Goal: Task Accomplishment & Management: Manage account settings

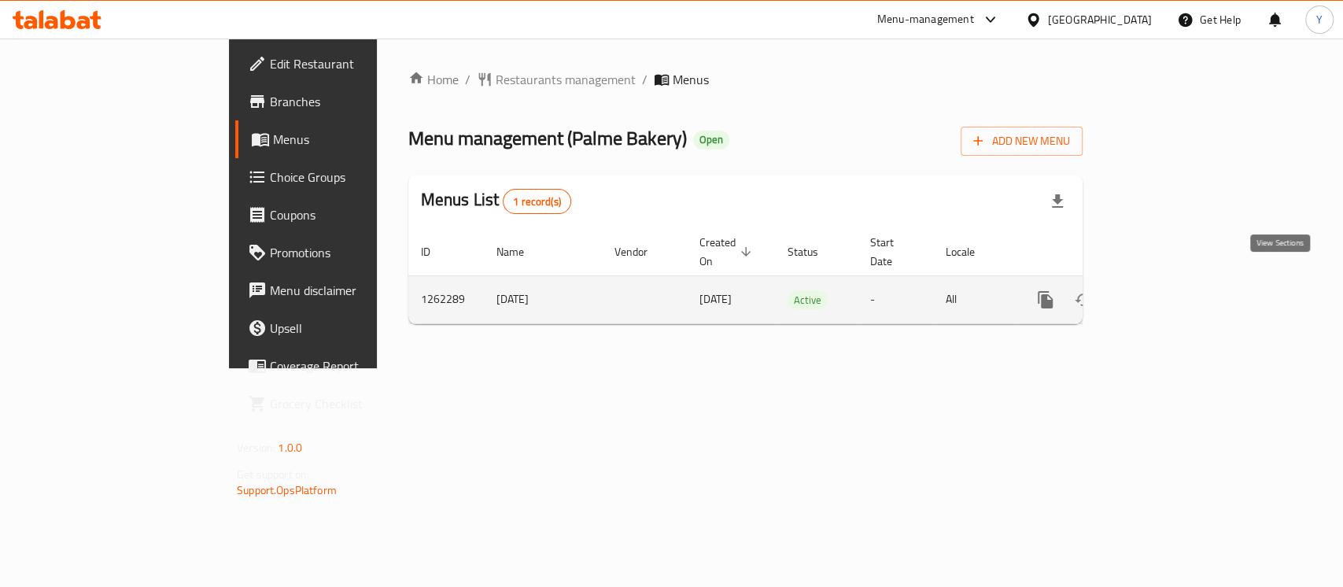
click at [1168, 290] on icon "enhanced table" at bounding box center [1158, 299] width 19 height 19
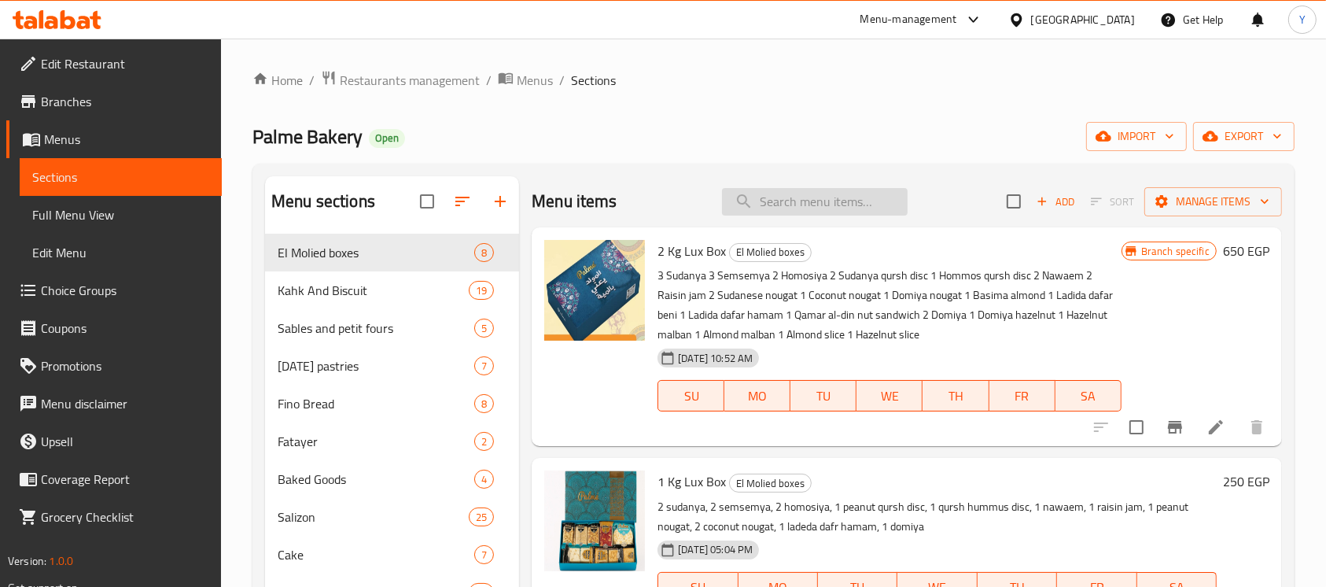
click at [835, 196] on input "search" at bounding box center [815, 202] width 186 height 28
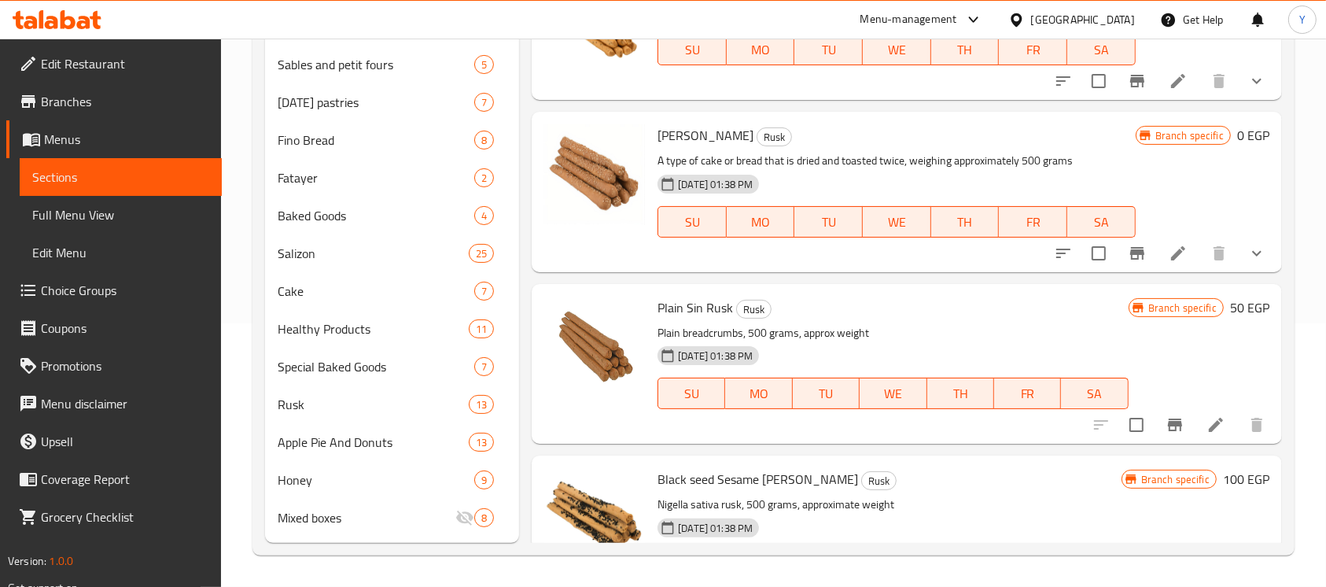
type input "بقسماط"
click at [1128, 262] on icon "Branch-specific-item" at bounding box center [1137, 253] width 19 height 19
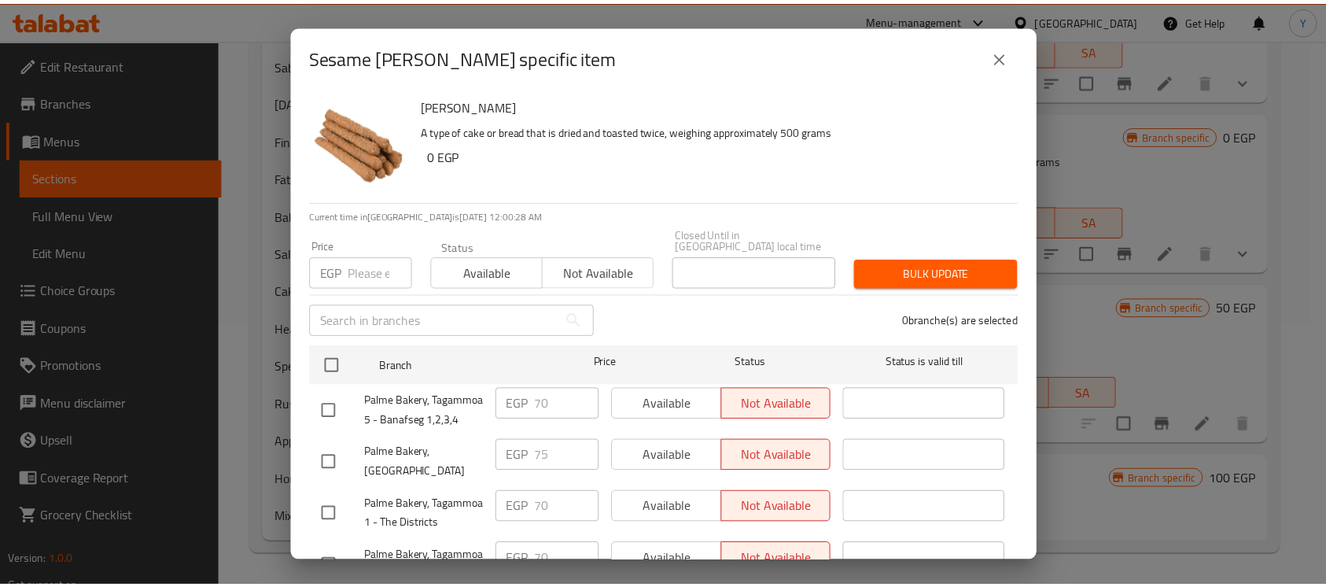
scroll to position [171, 0]
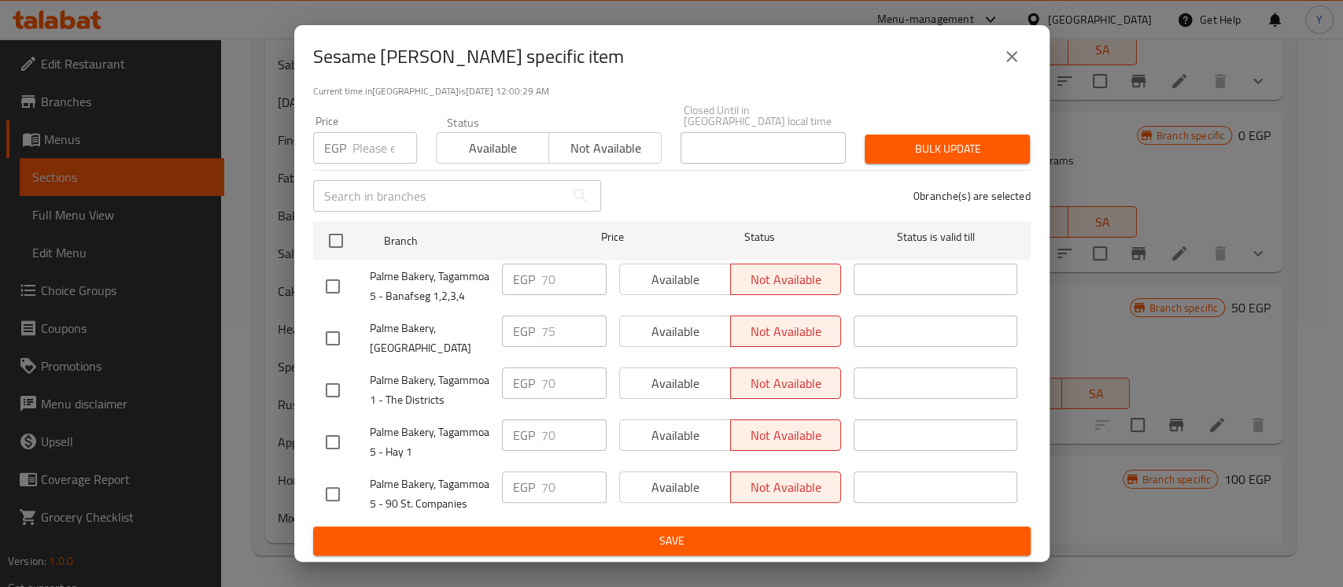
click at [1012, 61] on icon "close" at bounding box center [1011, 56] width 19 height 19
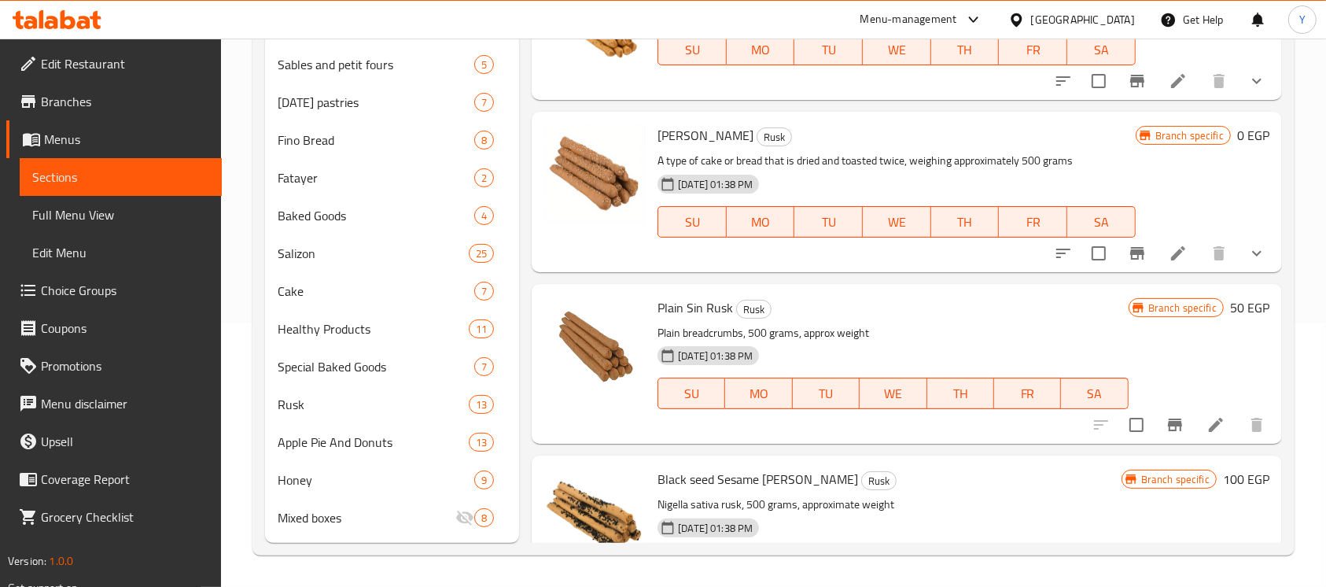
click at [1248, 252] on icon "show more" at bounding box center [1257, 253] width 19 height 19
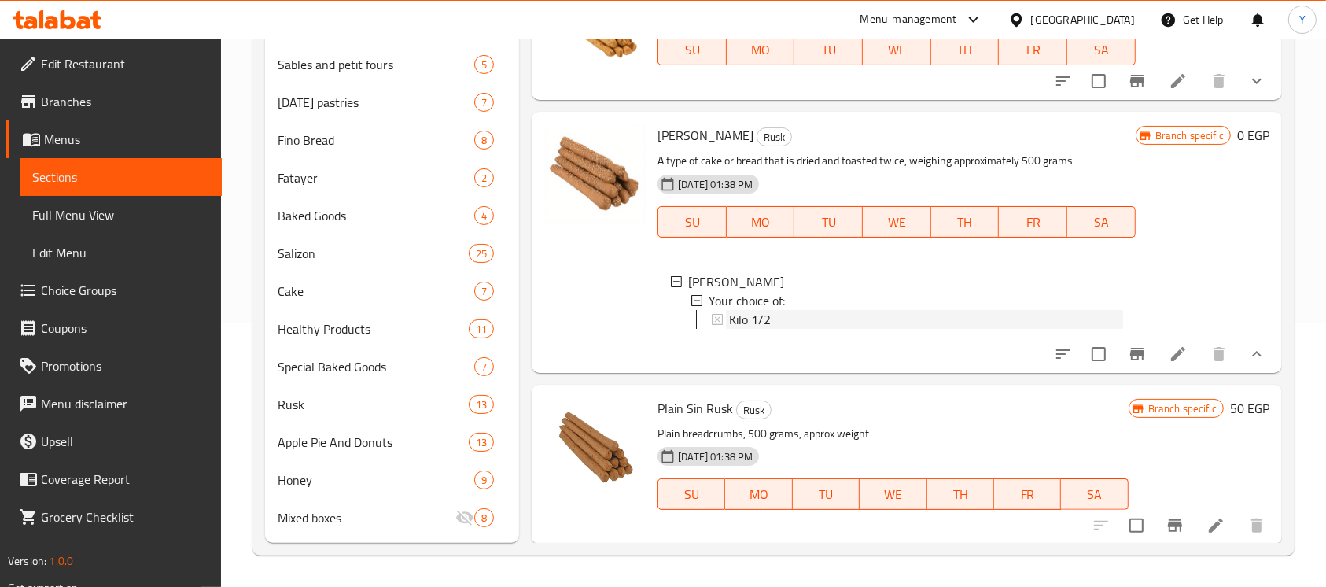
click at [884, 324] on div "Kilo 1/2" at bounding box center [925, 319] width 393 height 19
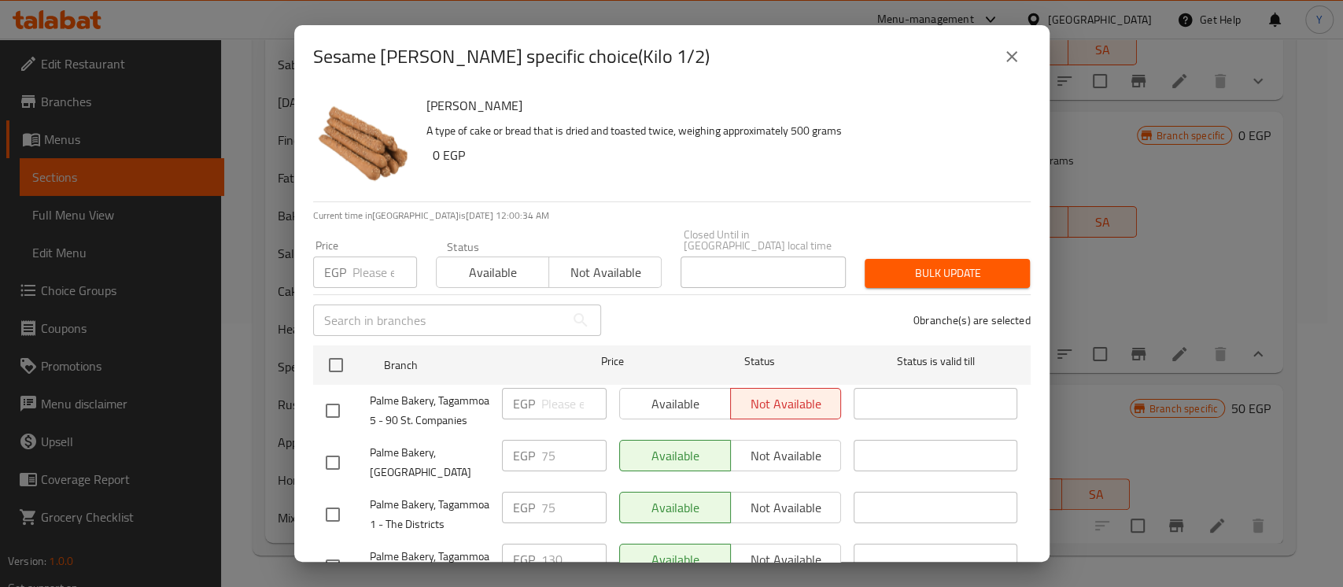
click at [1008, 53] on icon "close" at bounding box center [1011, 56] width 19 height 19
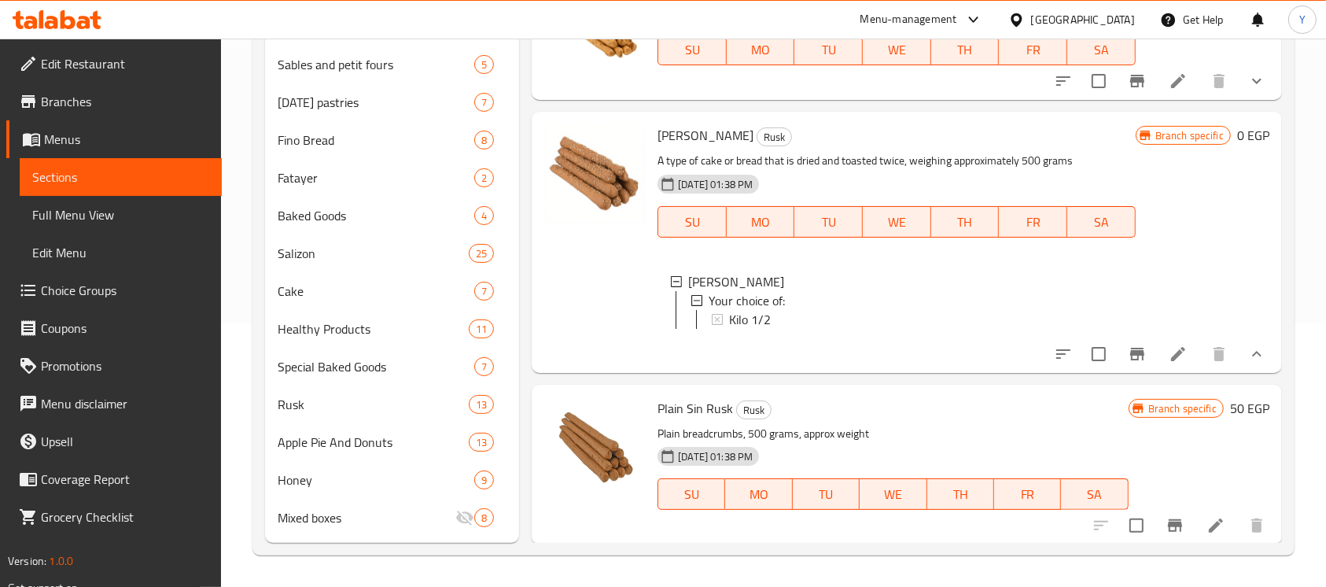
scroll to position [0, 0]
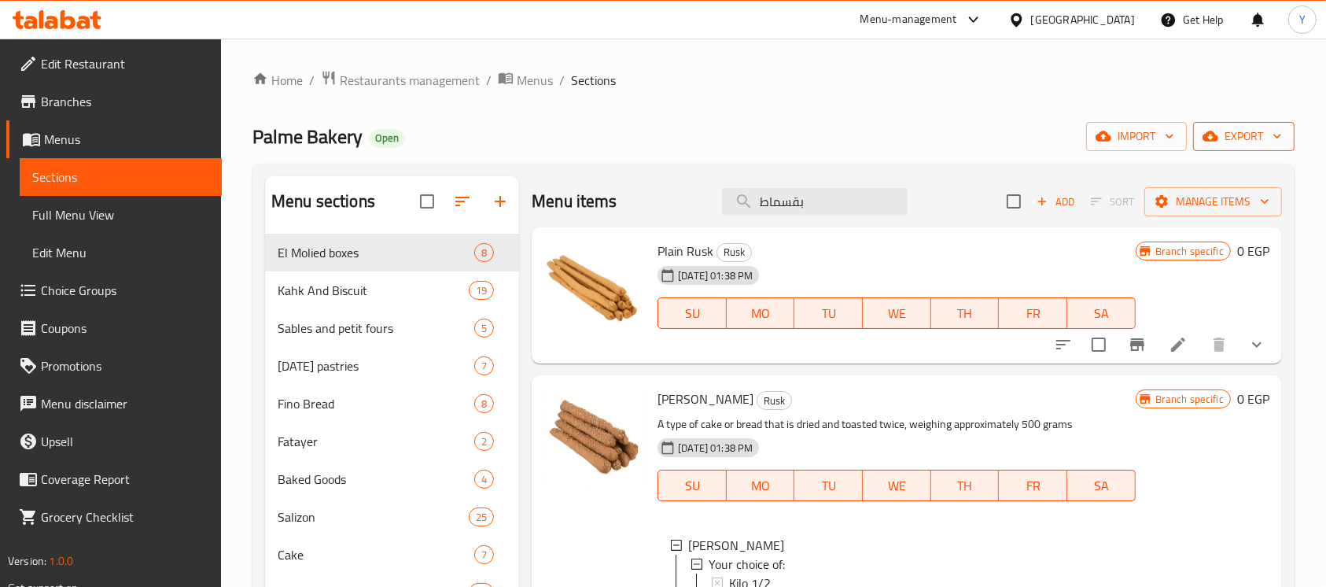
click at [1239, 142] on span "export" at bounding box center [1244, 137] width 76 height 20
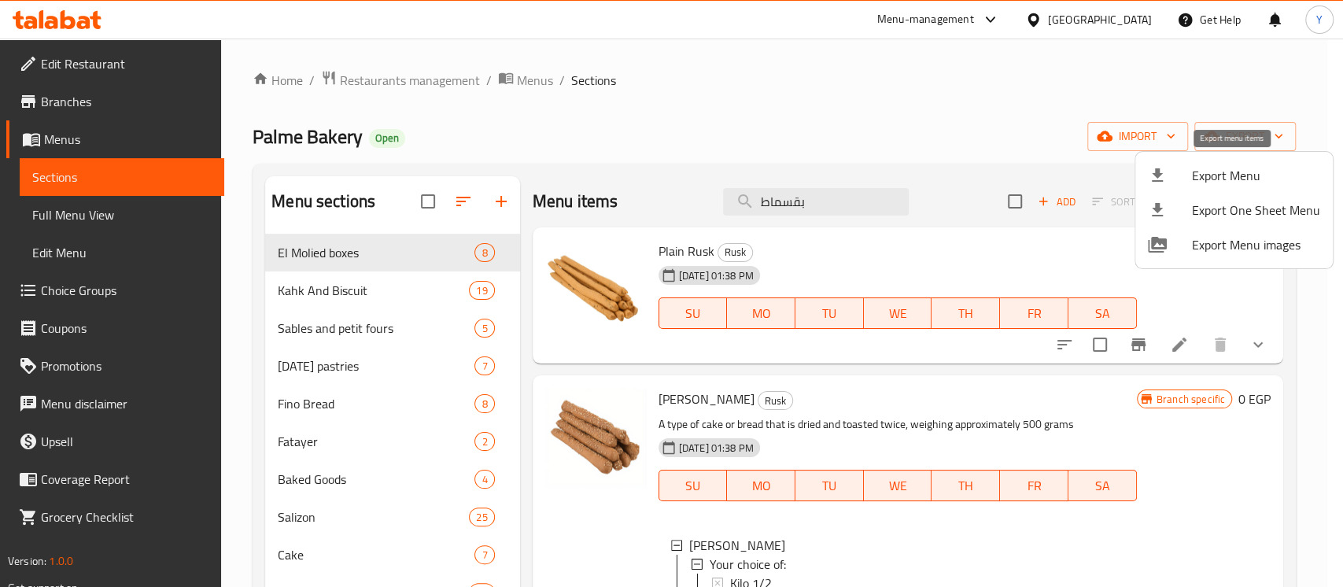
click at [1230, 187] on li "Export Menu" at bounding box center [1233, 175] width 197 height 35
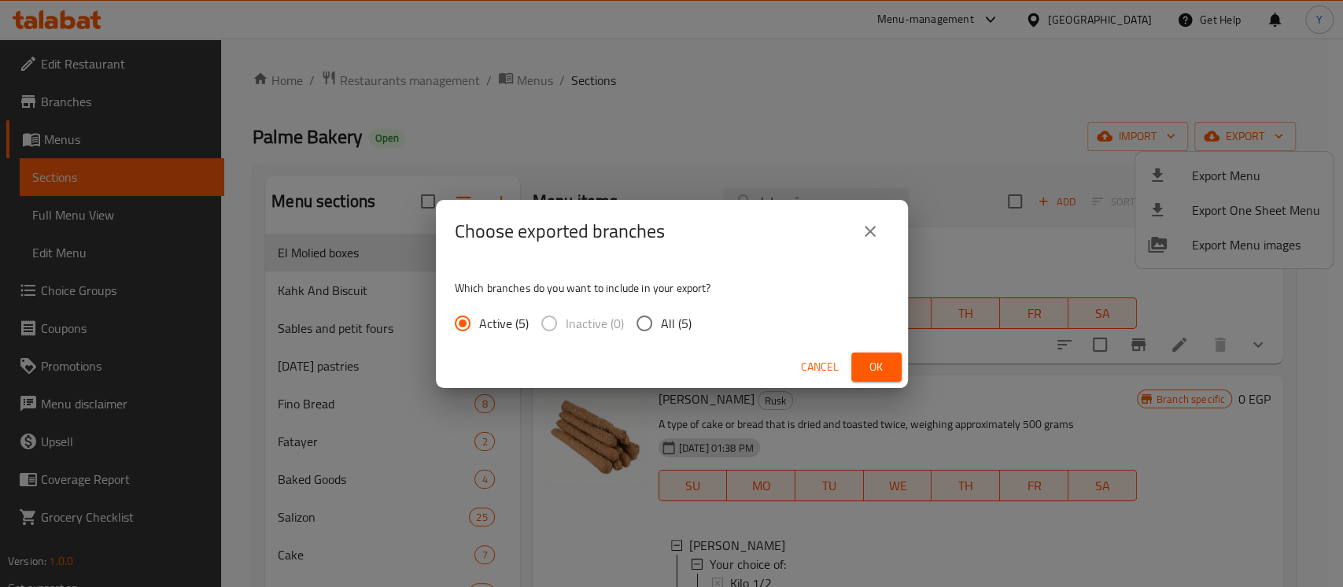
click at [649, 323] on input "All (5)" at bounding box center [644, 323] width 33 height 33
radio input "true"
click at [872, 363] on span "Ok" at bounding box center [876, 367] width 25 height 20
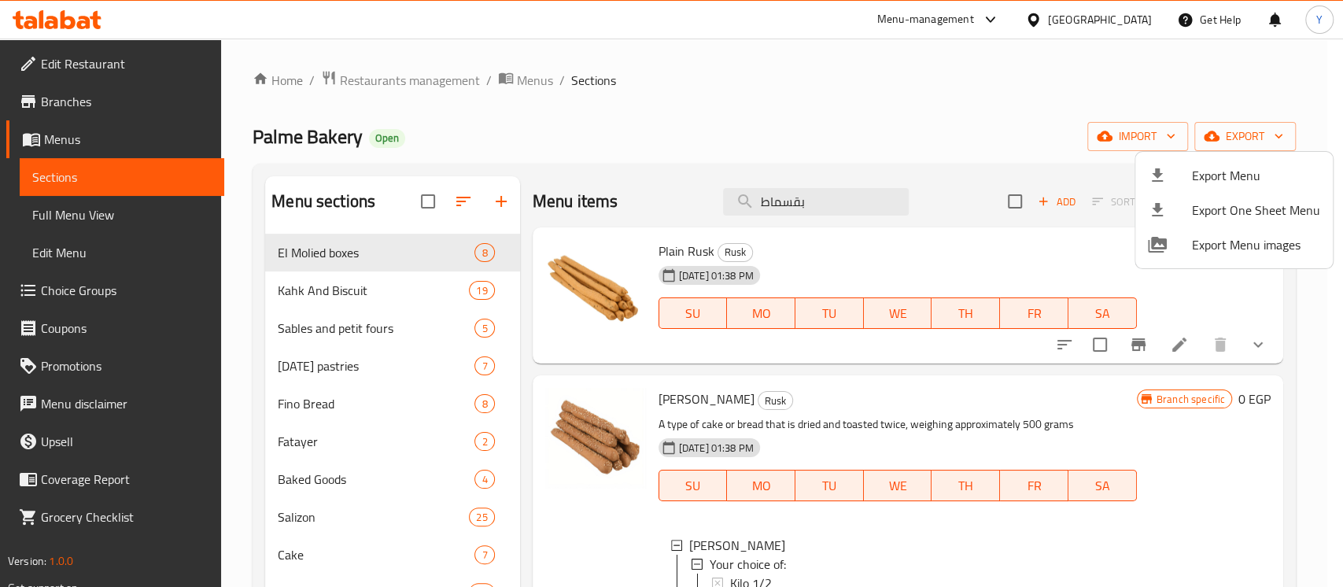
click at [763, 108] on div at bounding box center [671, 293] width 1343 height 587
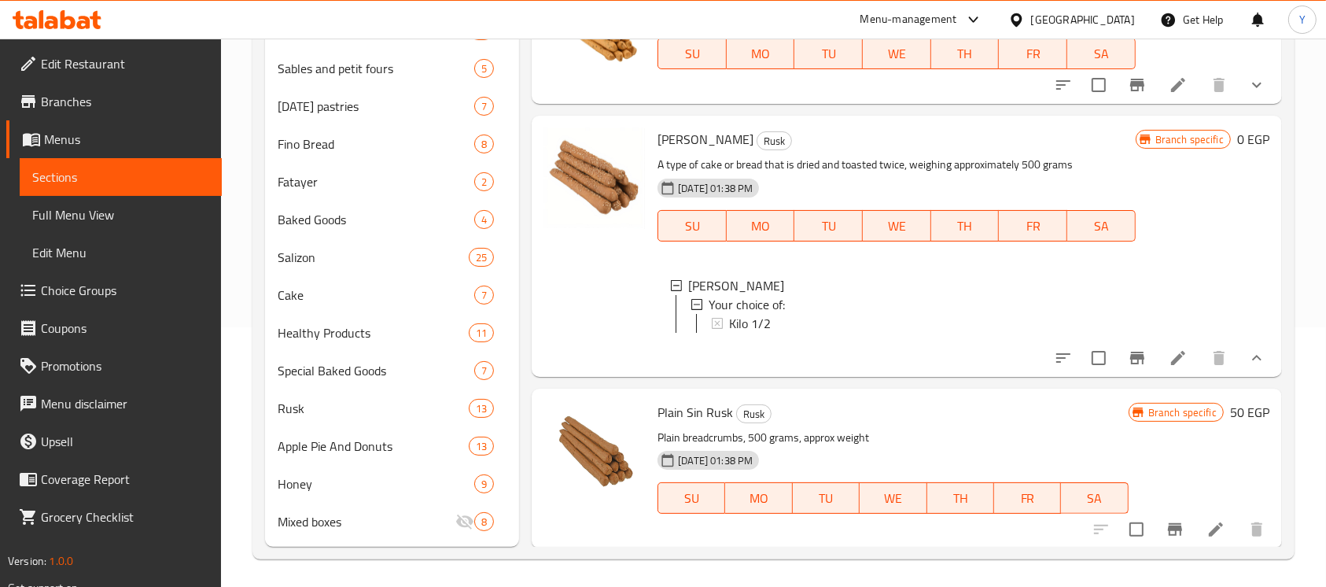
scroll to position [264, 0]
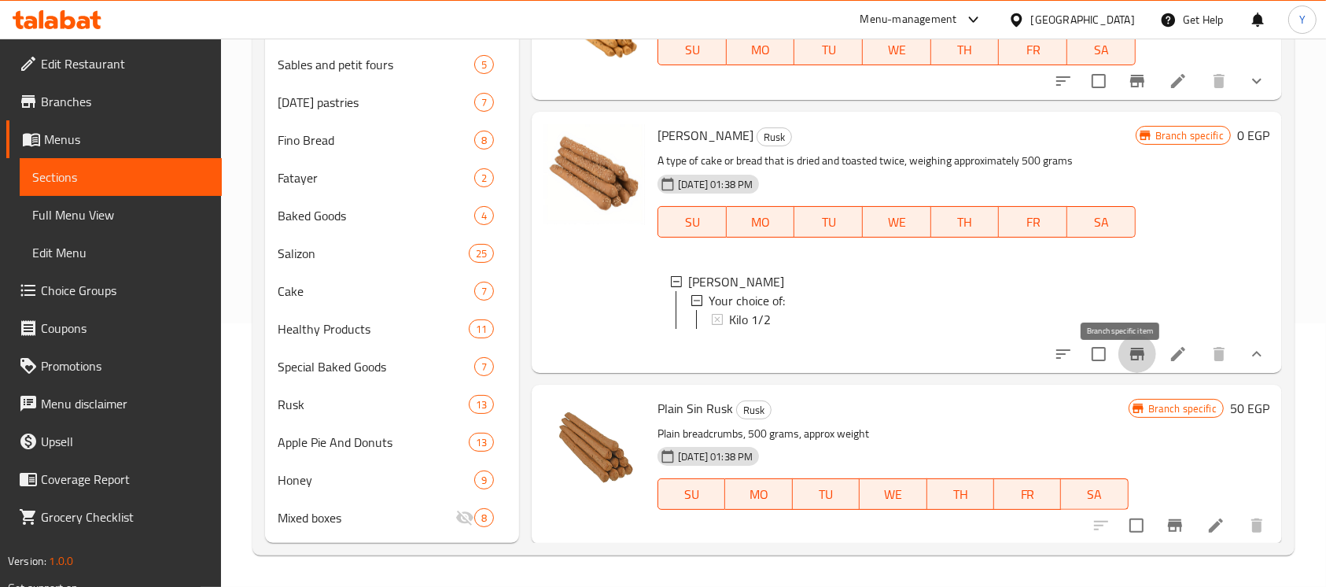
click at [1128, 363] on icon "Branch-specific-item" at bounding box center [1137, 354] width 19 height 19
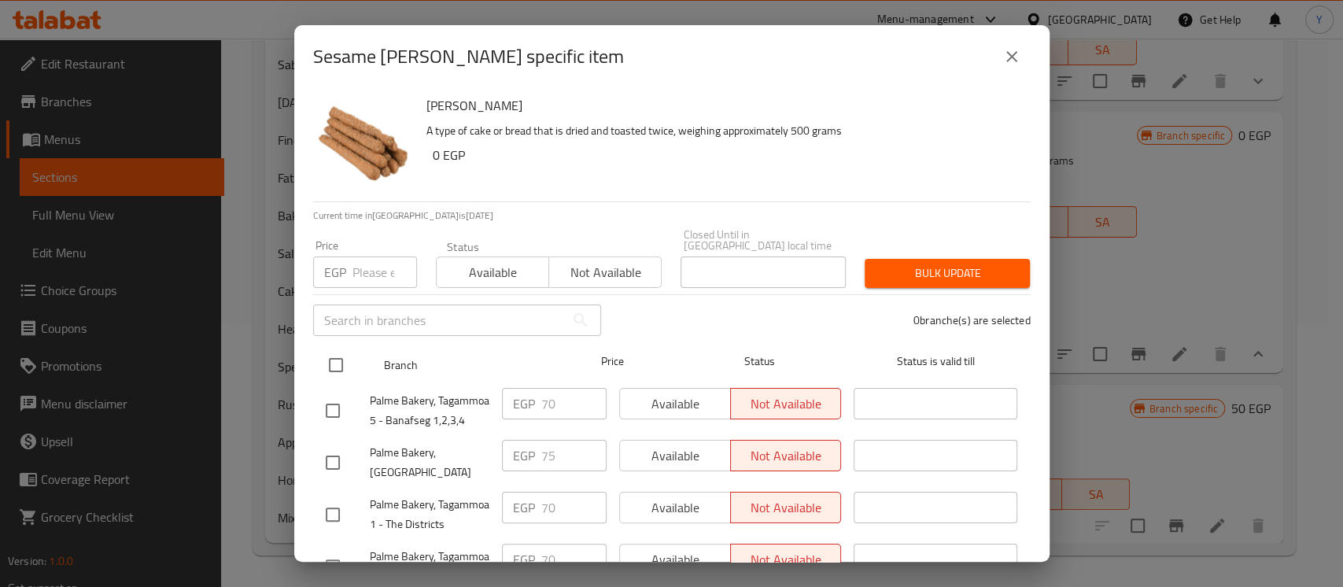
click at [343, 356] on input "checkbox" at bounding box center [335, 364] width 33 height 33
checkbox input "true"
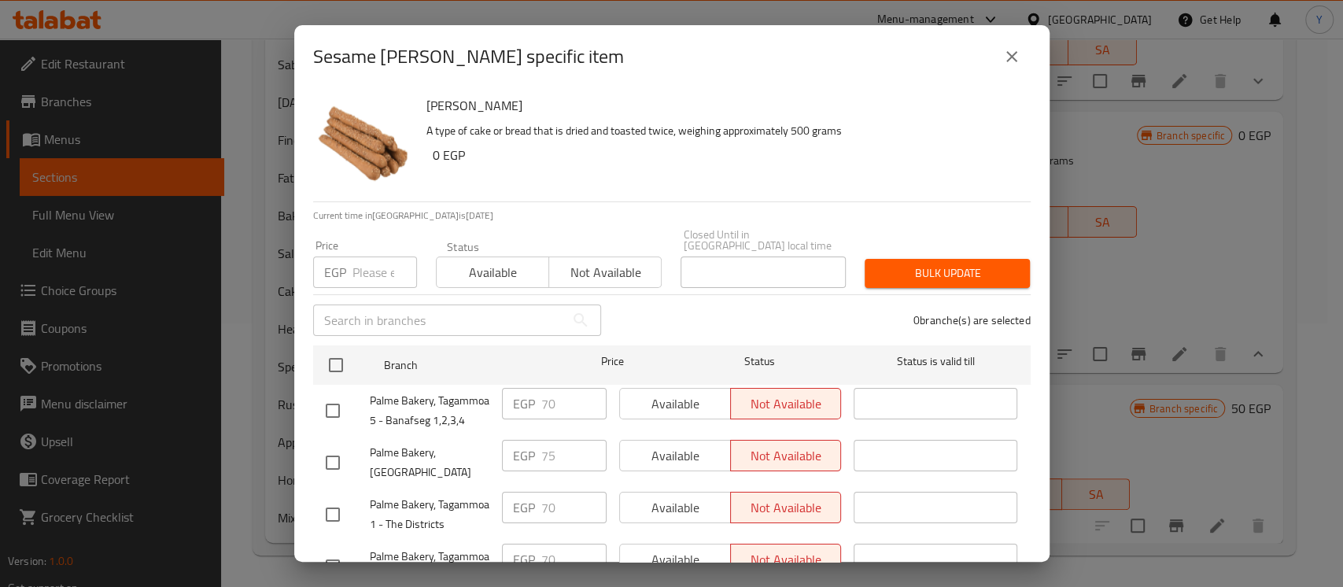
checkbox input "true"
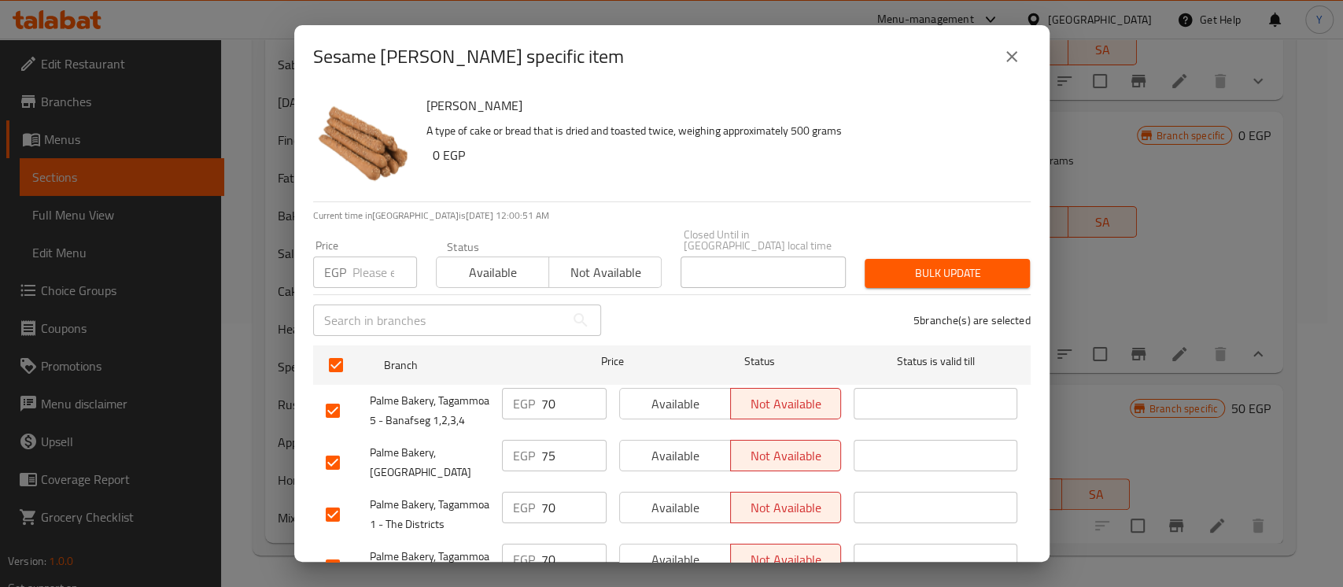
click at [369, 267] on input "number" at bounding box center [384, 271] width 65 height 31
type input "0"
drag, startPoint x: 879, startPoint y: 260, endPoint x: 873, endPoint y: 275, distance: 16.9
click at [880, 264] on span "Bulk update" at bounding box center [947, 274] width 140 height 20
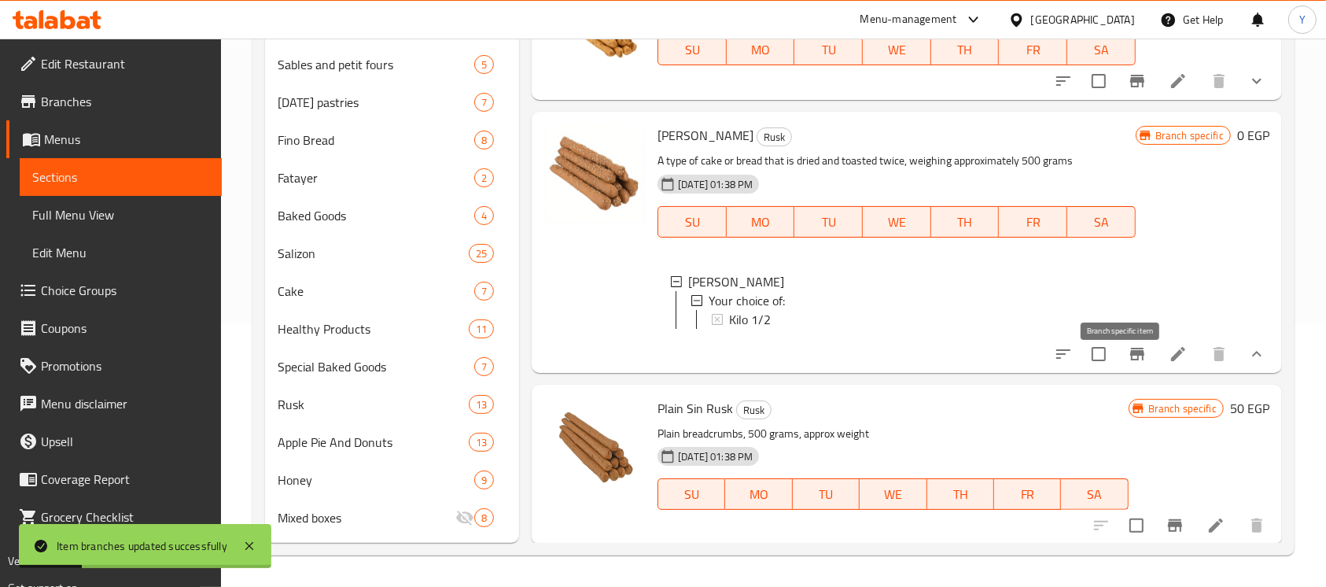
click at [1119, 370] on button "Branch-specific-item" at bounding box center [1138, 354] width 38 height 38
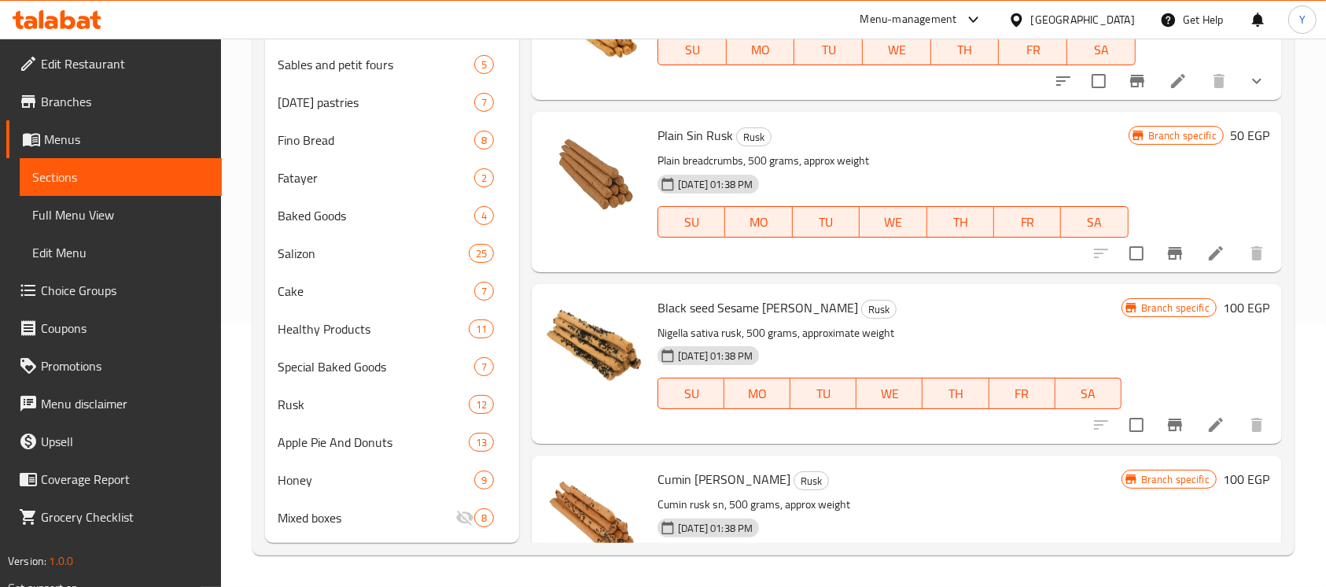
scroll to position [0, 0]
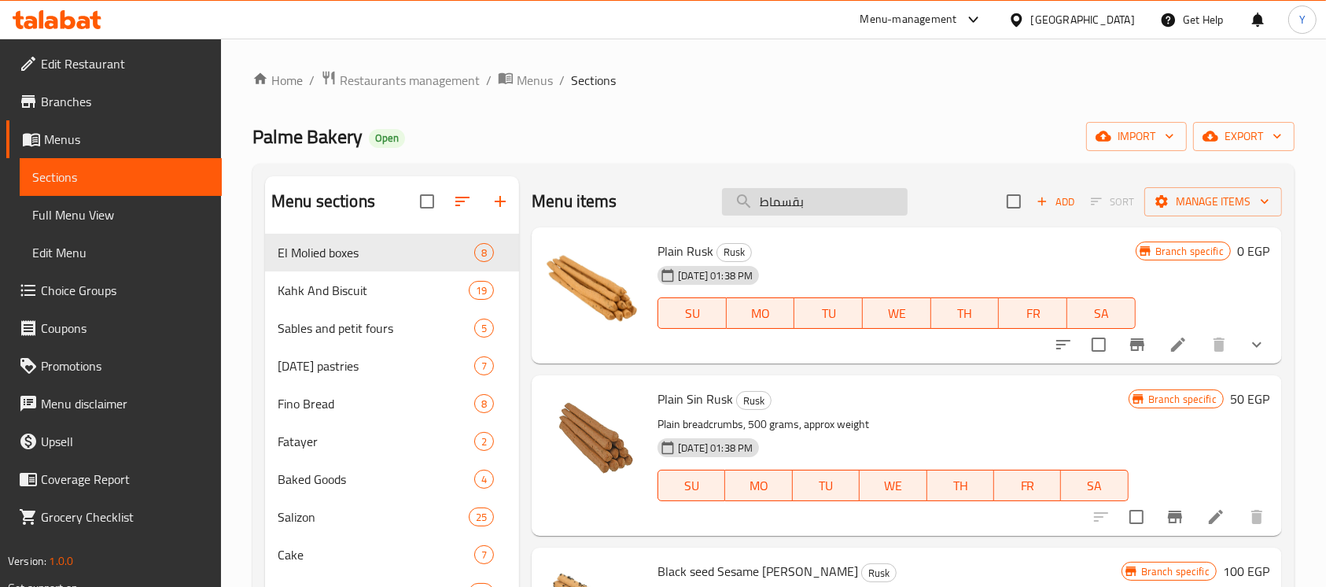
click at [854, 218] on div "Menu items بقسماط Add Sort Manage items" at bounding box center [907, 201] width 750 height 51
click at [850, 200] on input "بقسماط" at bounding box center [815, 202] width 186 height 28
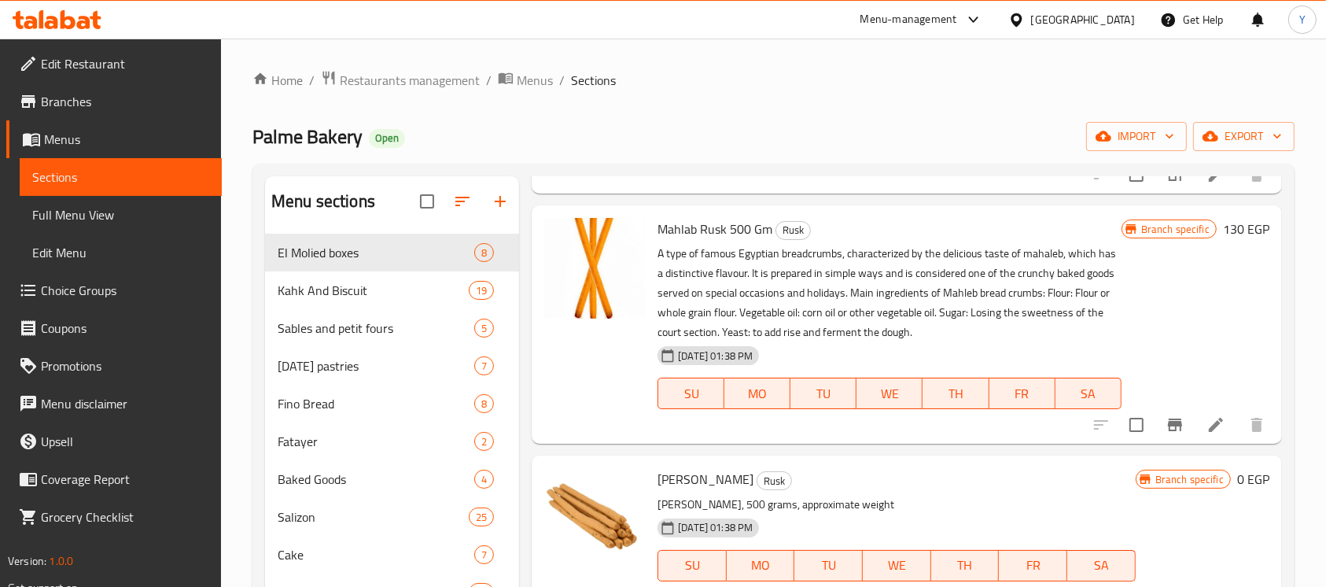
click at [1284, 209] on div "Menu sections El Molied boxes 8 Kahk And Biscuit 19 Sables and petit fours 5 Ra…" at bounding box center [774, 491] width 1042 height 655
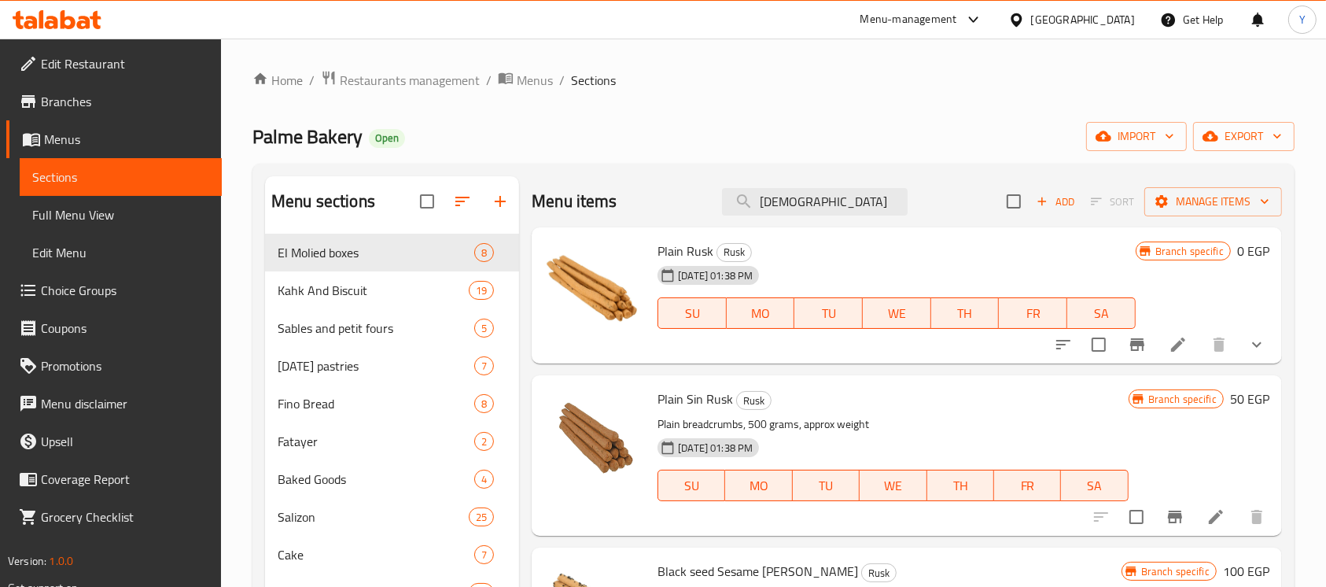
drag, startPoint x: 797, startPoint y: 203, endPoint x: 378, endPoint y: 162, distance: 420.5
click at [378, 162] on div "Home / Restaurants management / Menus / Sections Palme Bakery Open import expor…" at bounding box center [774, 444] width 1042 height 749
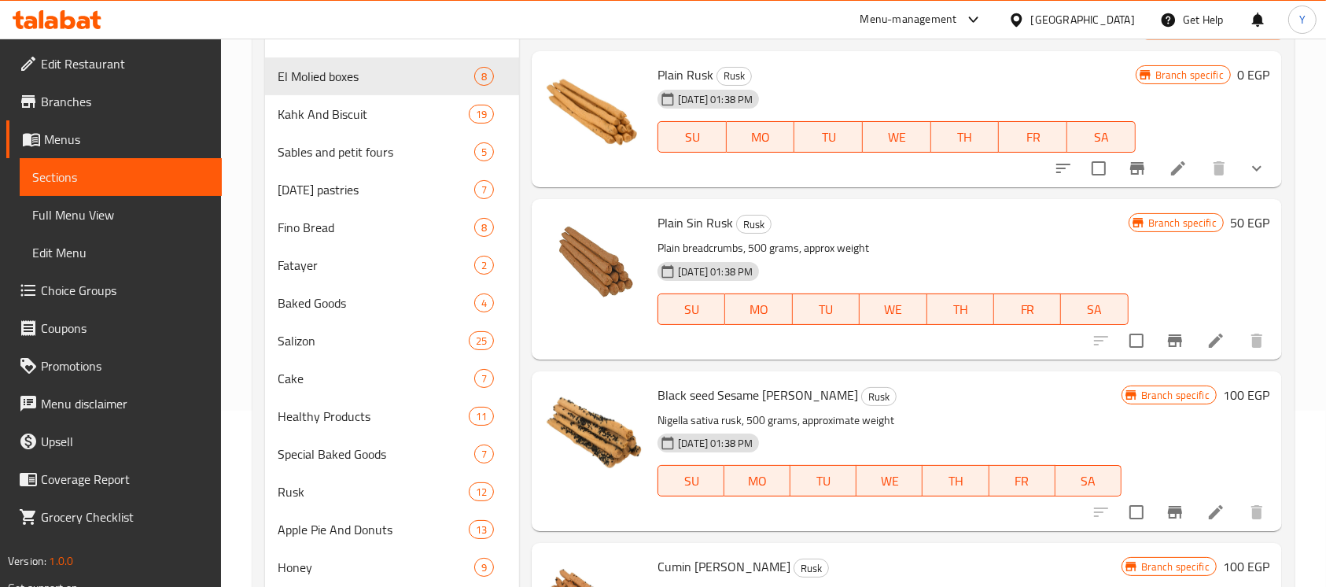
scroll to position [264, 0]
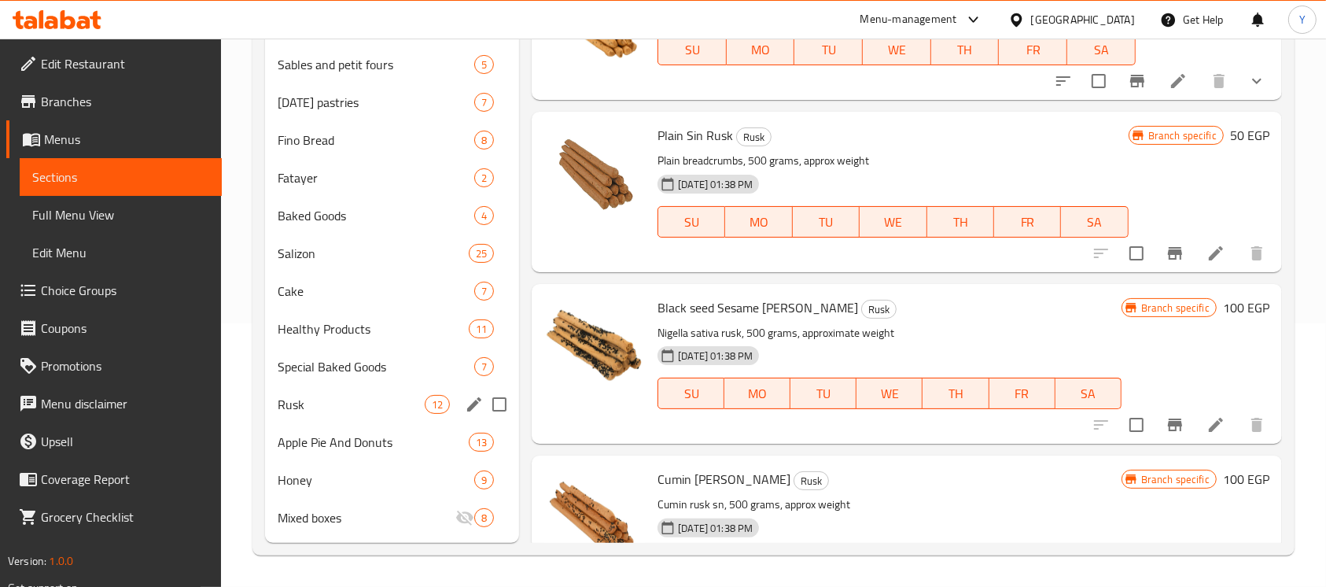
type input "بقسماط"
click at [395, 406] on span "Rusk" at bounding box center [351, 404] width 147 height 19
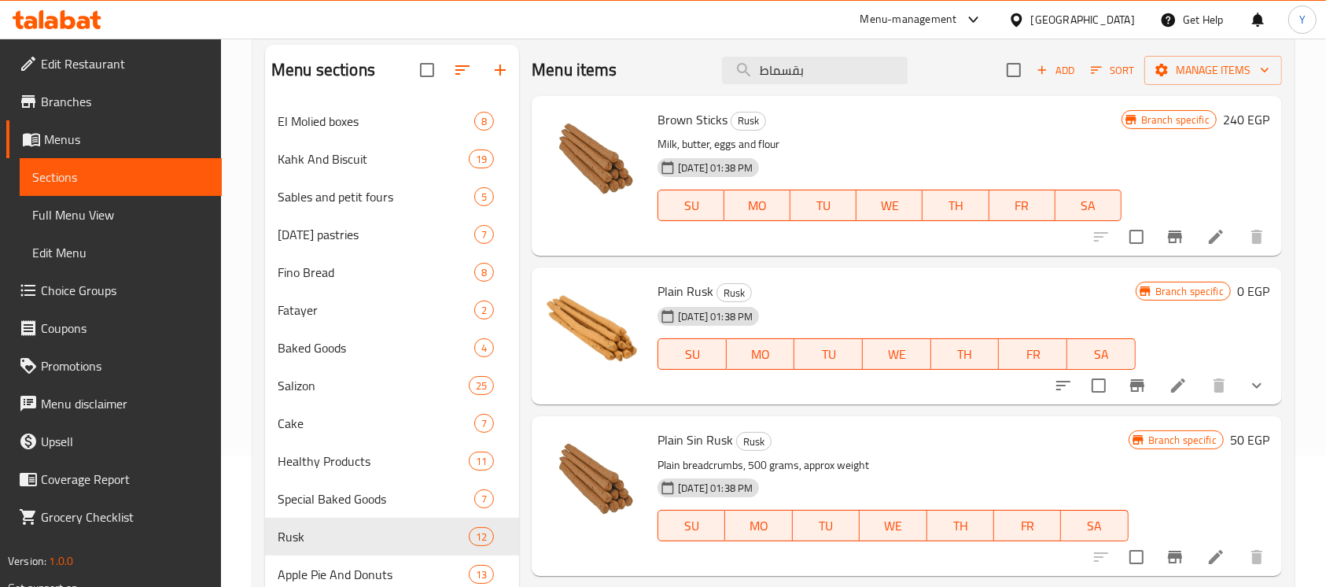
scroll to position [134, 0]
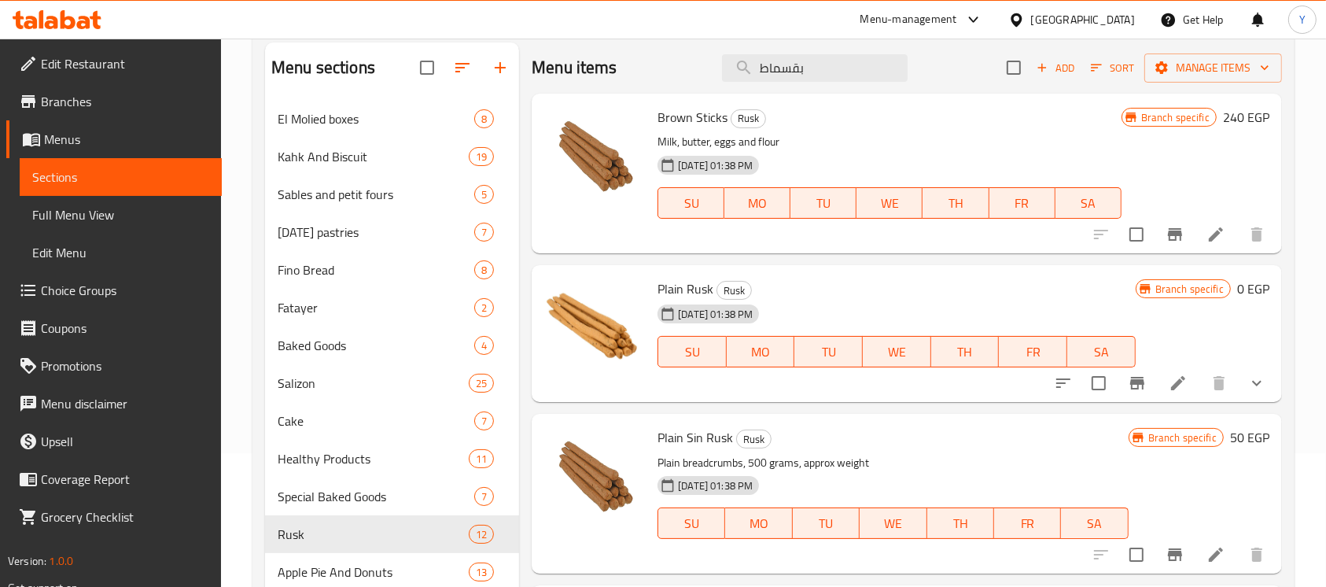
drag, startPoint x: 871, startPoint y: 57, endPoint x: 200, endPoint y: 74, distance: 671.2
click at [201, 76] on div "Edit Restaurant Branches Menus Sections Full Menu View Edit Menu Choice Groups …" at bounding box center [663, 311] width 1326 height 812
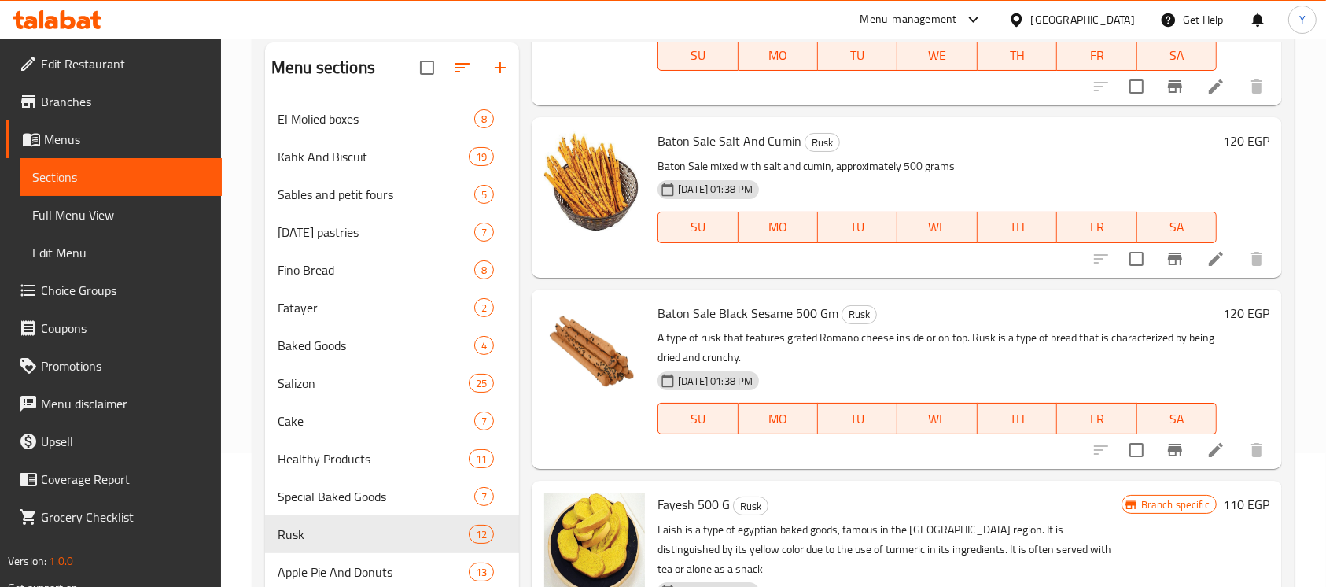
scroll to position [264, 0]
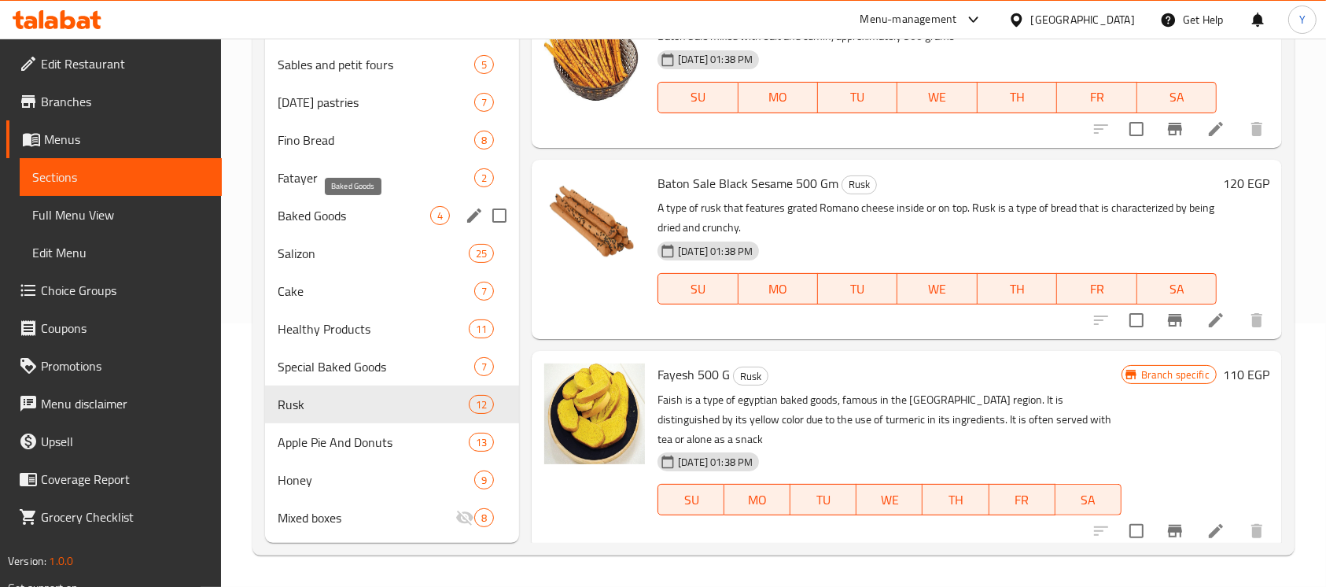
click at [365, 214] on span "Baked Goods" at bounding box center [354, 215] width 153 height 19
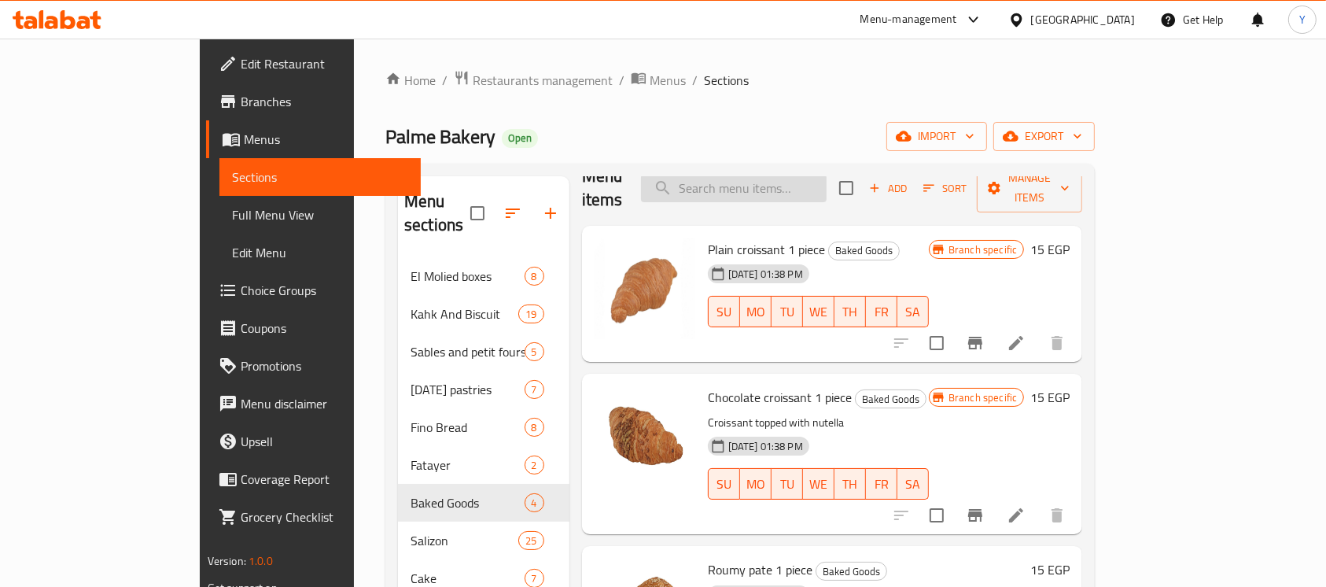
click at [827, 186] on input "search" at bounding box center [734, 189] width 186 height 28
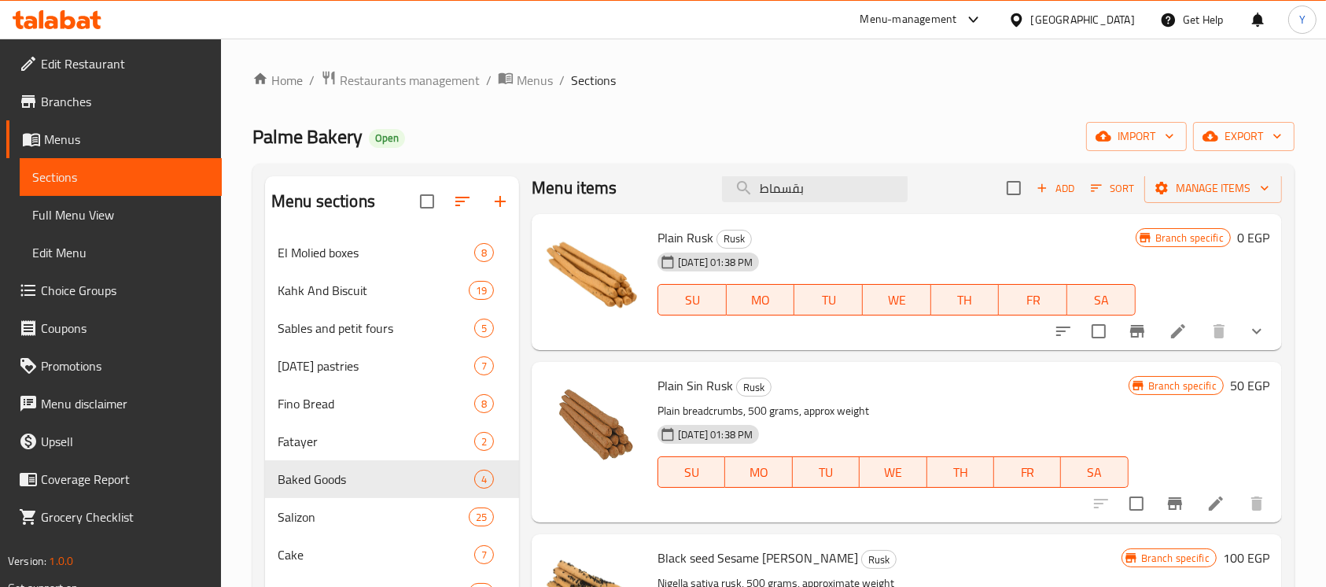
type input "بقسماط"
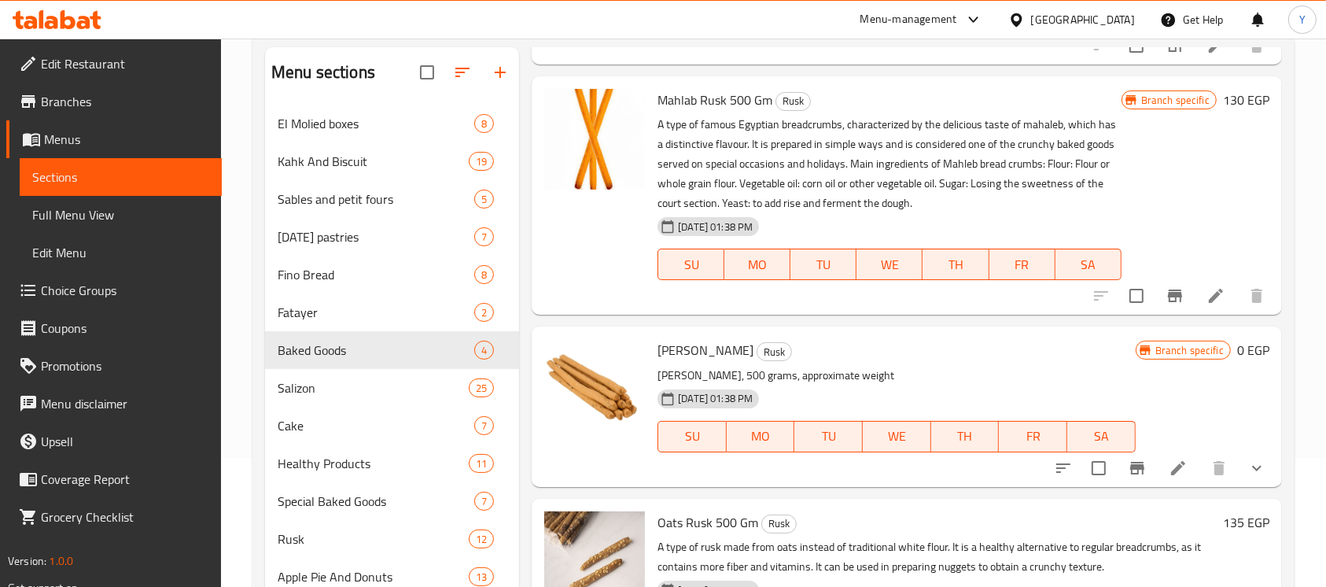
scroll to position [0, 0]
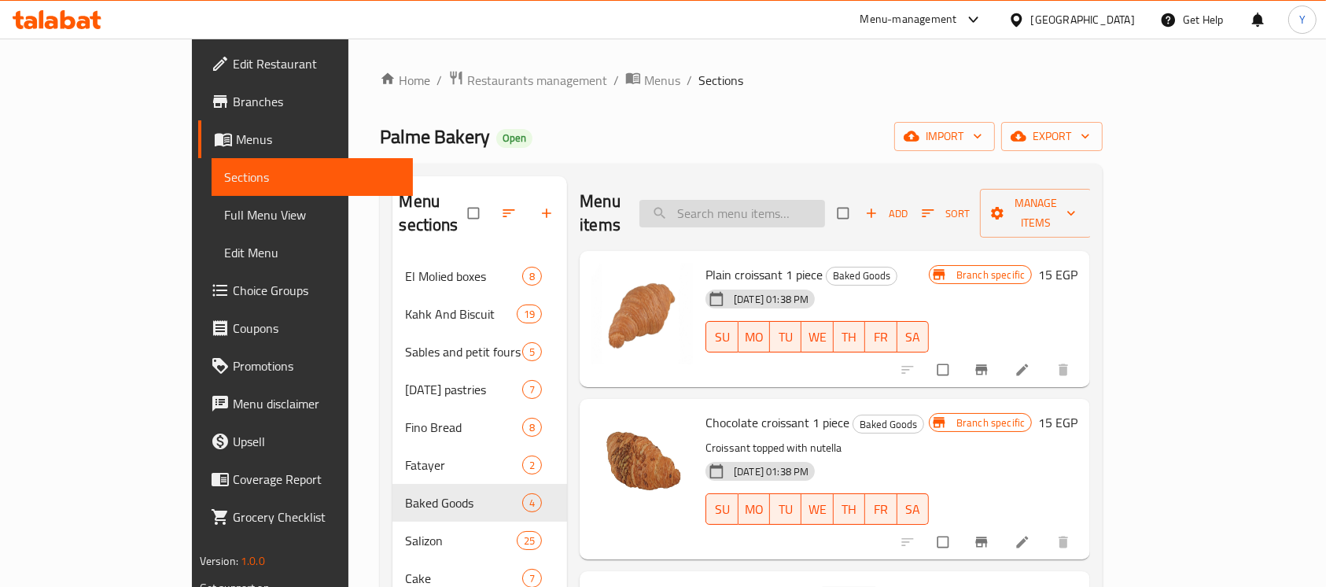
click at [790, 209] on input "search" at bounding box center [733, 214] width 186 height 28
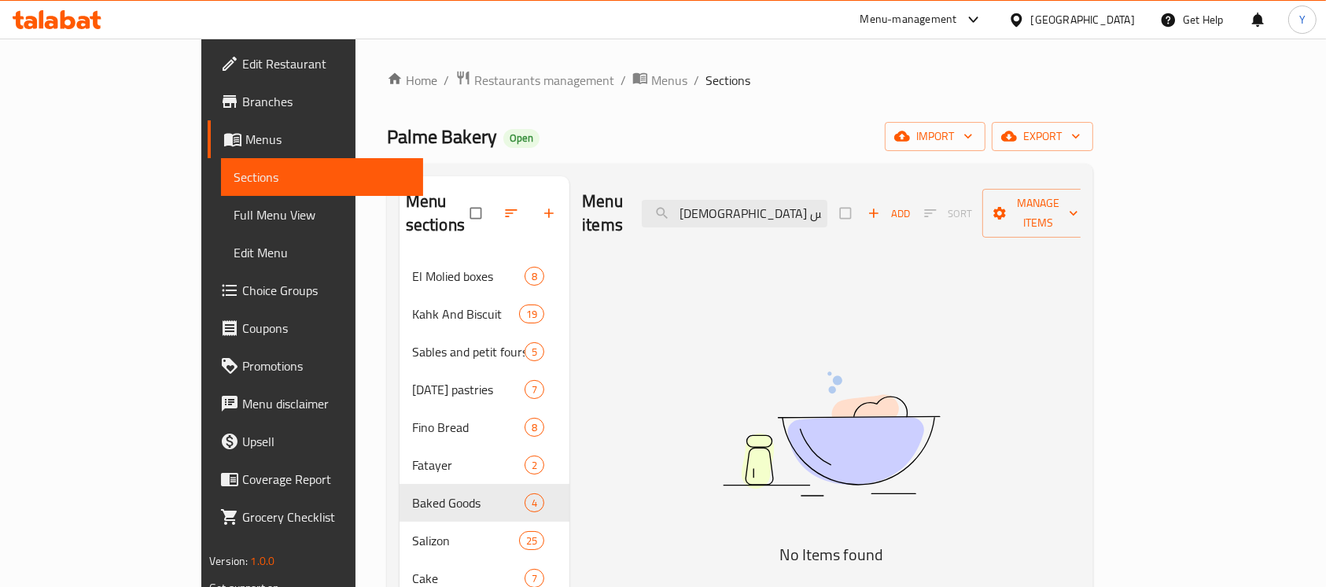
drag, startPoint x: 861, startPoint y: 200, endPoint x: 405, endPoint y: 194, distance: 456.3
click at [407, 193] on div "Menu sections El Molied boxes 8 Kahk And Biscuit 19 Sables and petit fours 5 [D…" at bounding box center [740, 503] width 681 height 654
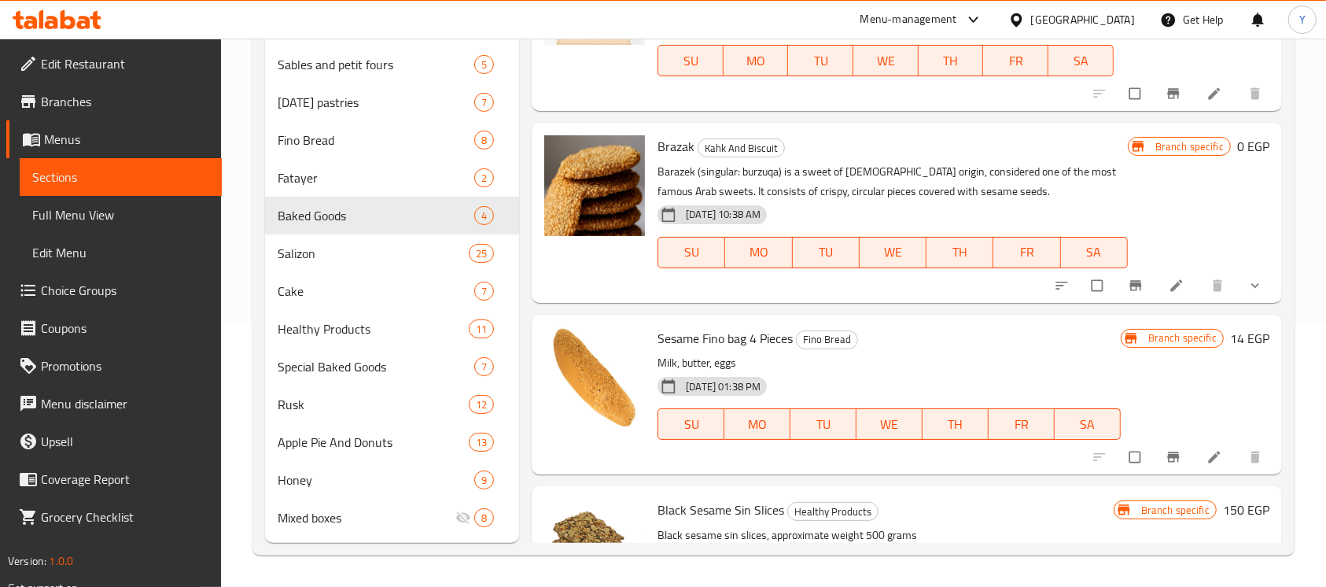
scroll to position [13, 0]
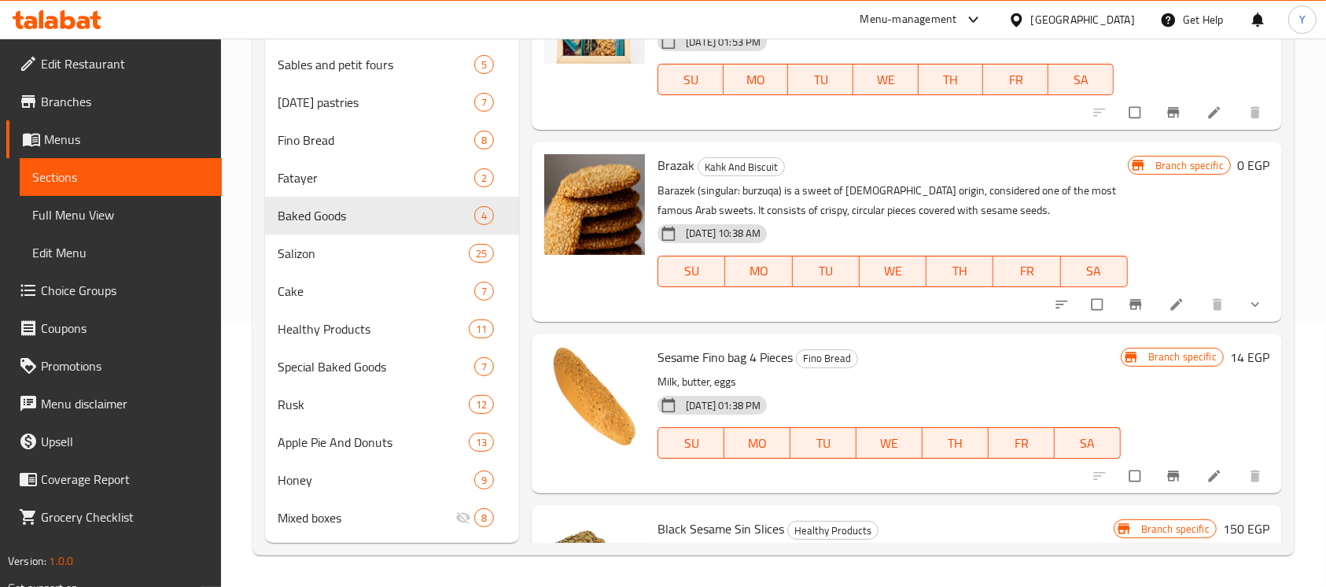
type input "SESAME"
click at [380, 406] on span "Rusk" at bounding box center [351, 404] width 147 height 19
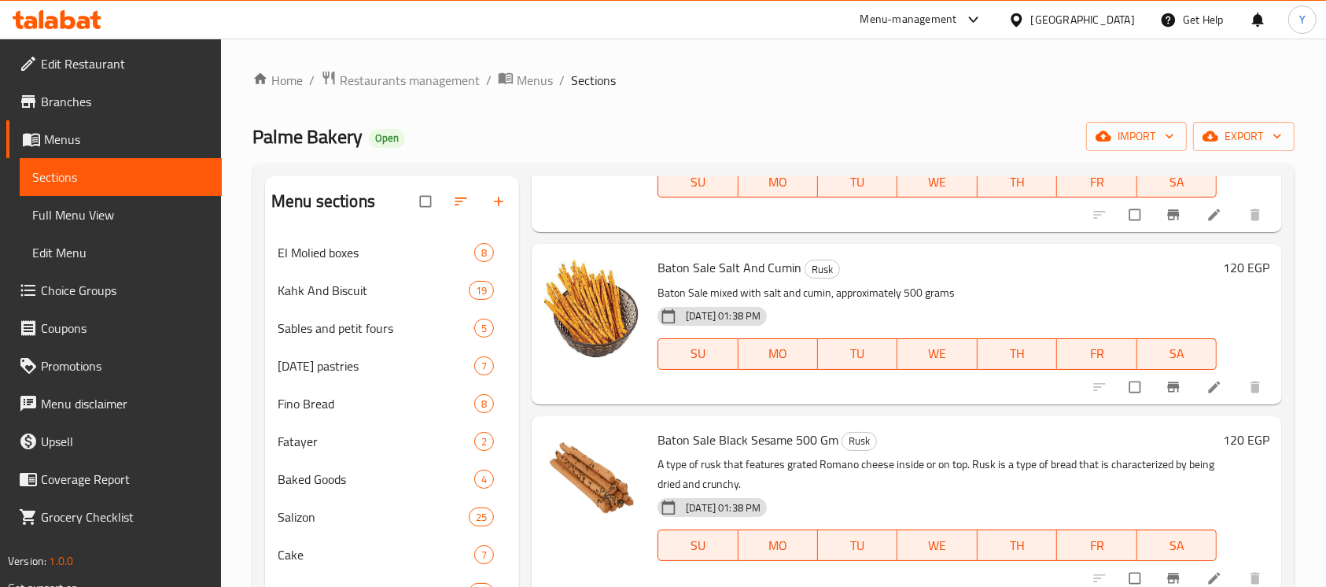
click at [1256, 229] on div at bounding box center [1179, 214] width 194 height 35
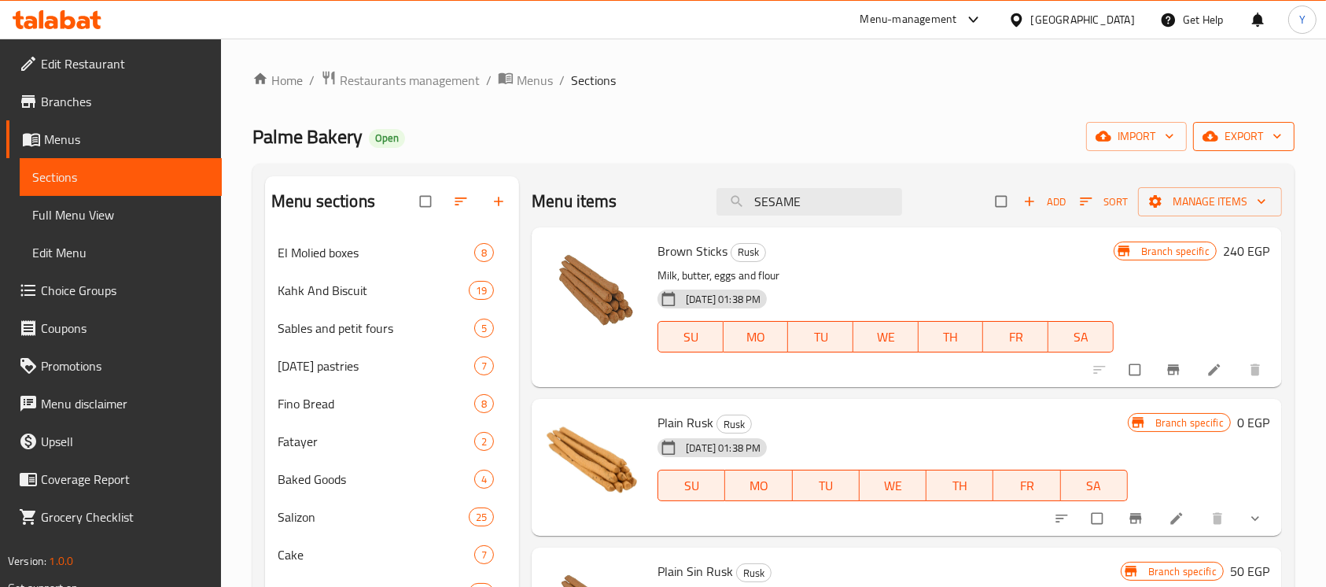
click at [1226, 139] on span "export" at bounding box center [1244, 137] width 76 height 20
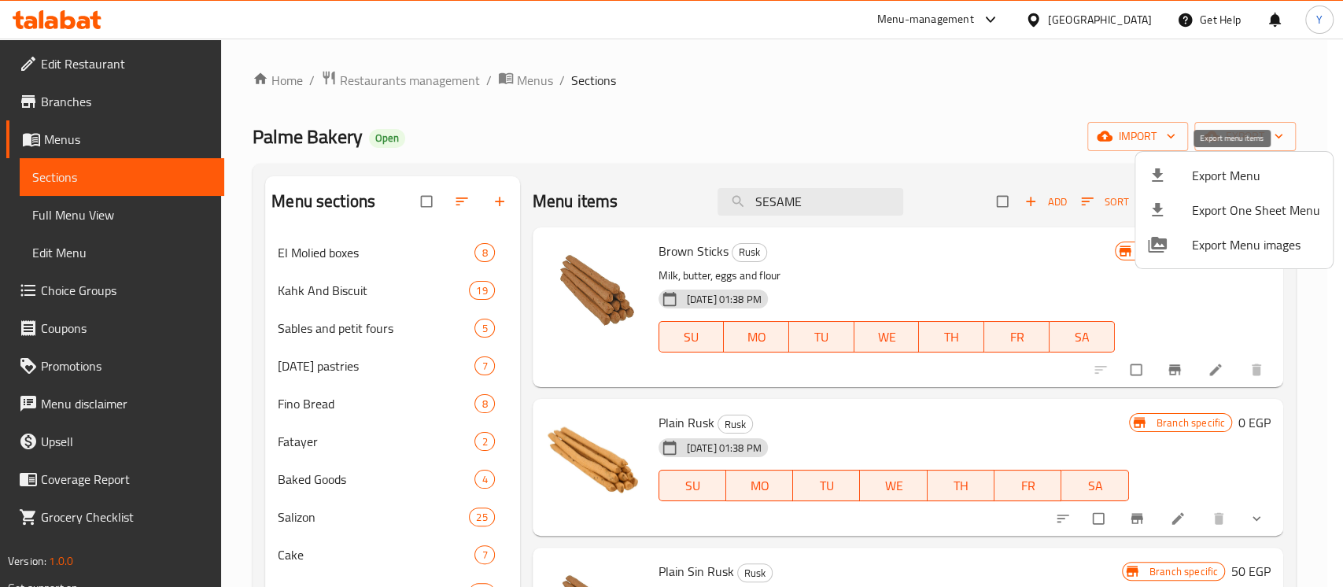
click at [1178, 176] on div at bounding box center [1170, 175] width 44 height 19
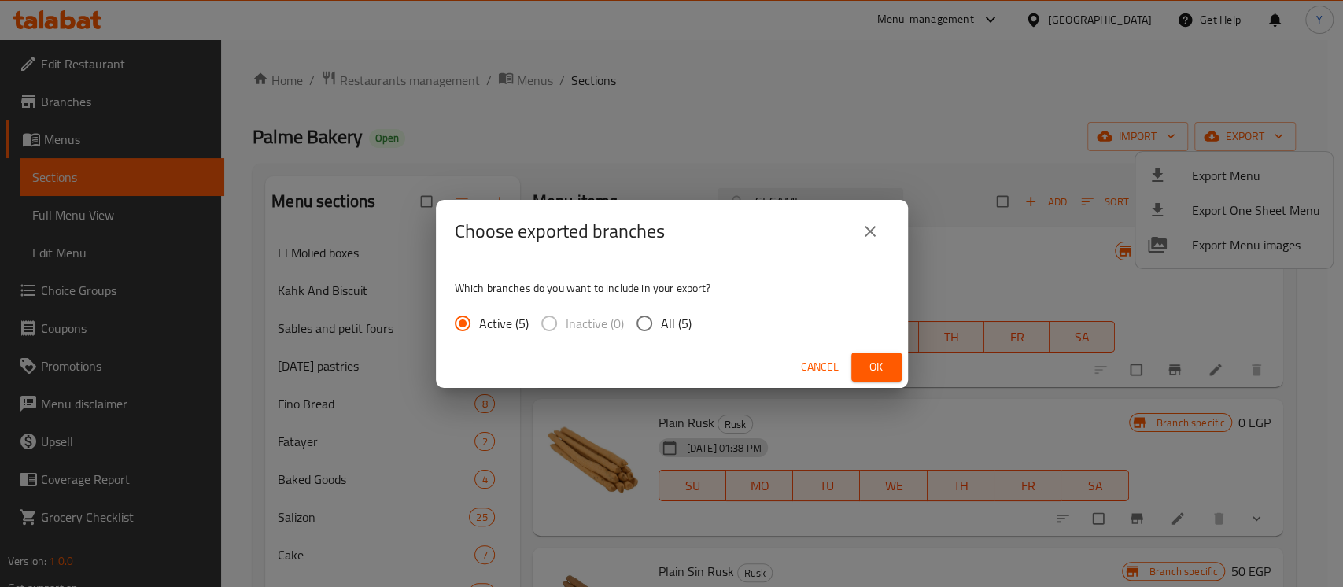
click at [661, 325] on span "All (5)" at bounding box center [676, 323] width 31 height 19
click at [659, 325] on input "All (5)" at bounding box center [644, 323] width 33 height 33
radio input "true"
click at [868, 374] on span "Ok" at bounding box center [876, 367] width 25 height 20
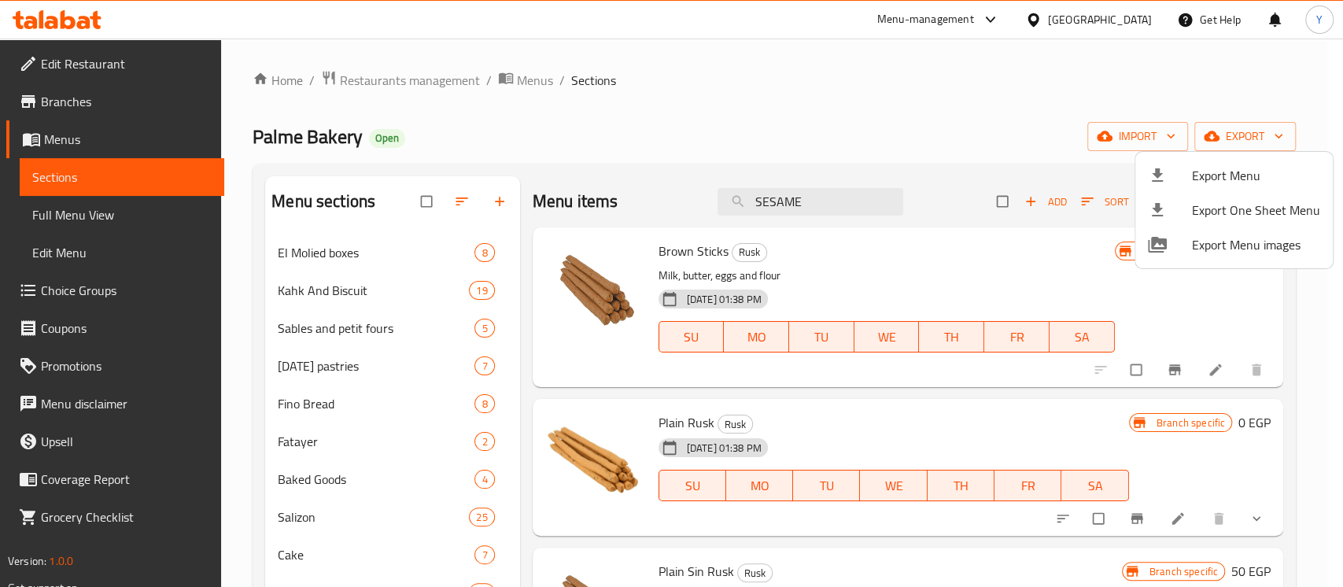
click at [817, 202] on div at bounding box center [671, 293] width 1343 height 587
click at [817, 202] on input "SESAME" at bounding box center [810, 202] width 186 height 28
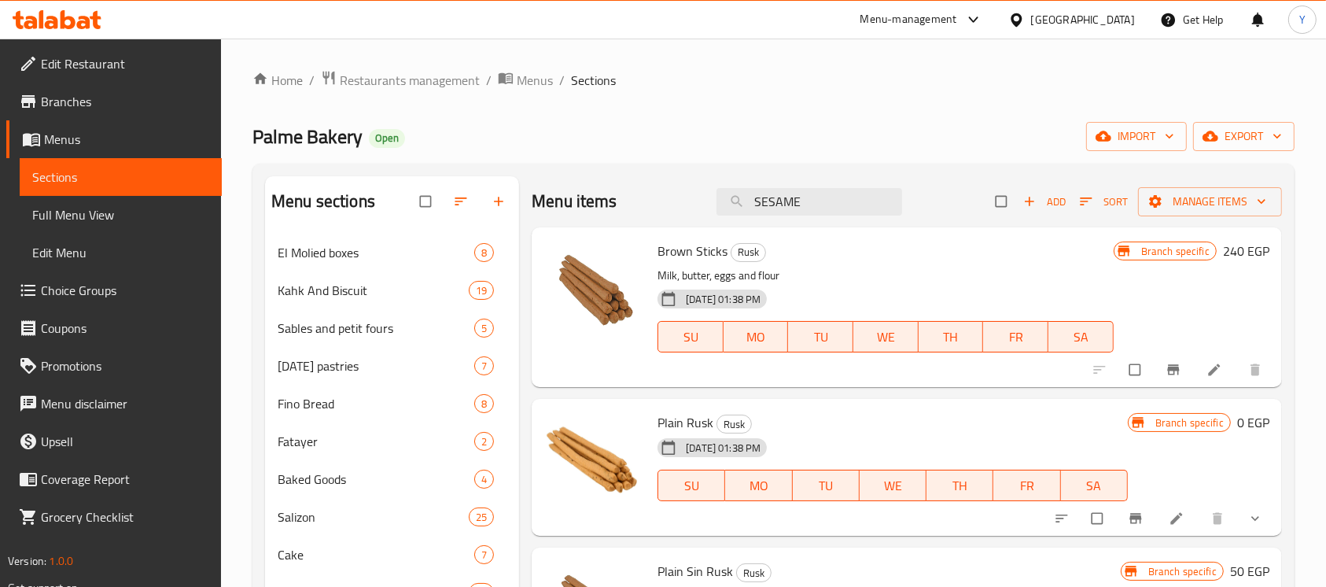
click at [817, 202] on input "SESAME" at bounding box center [810, 202] width 186 height 28
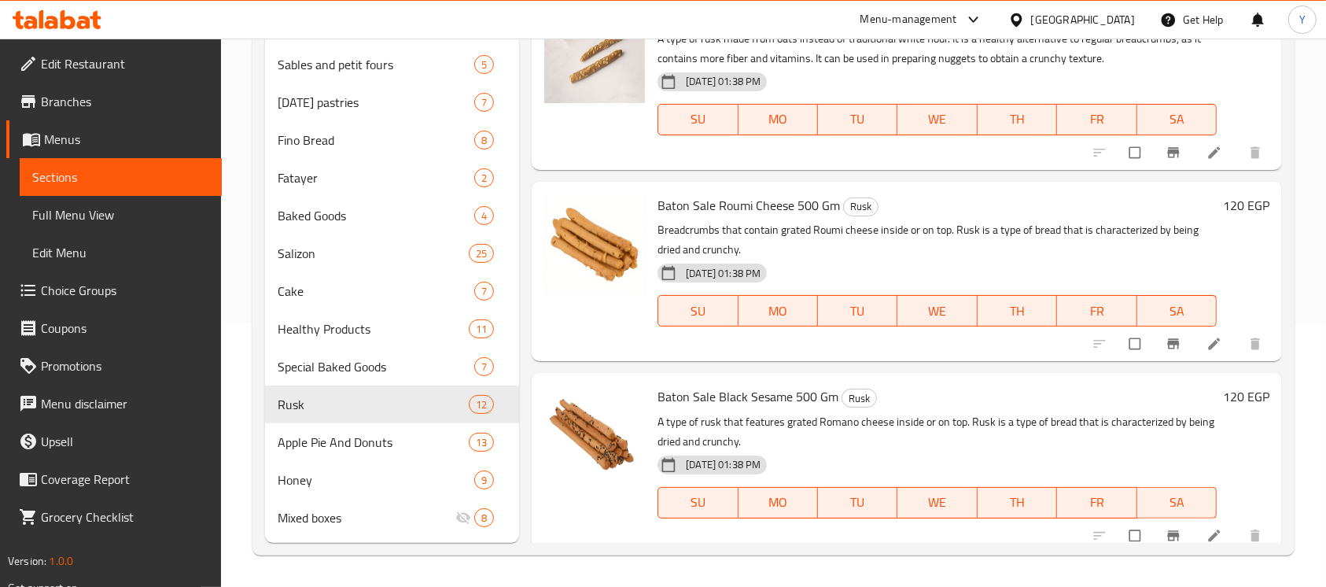
scroll to position [1241, 0]
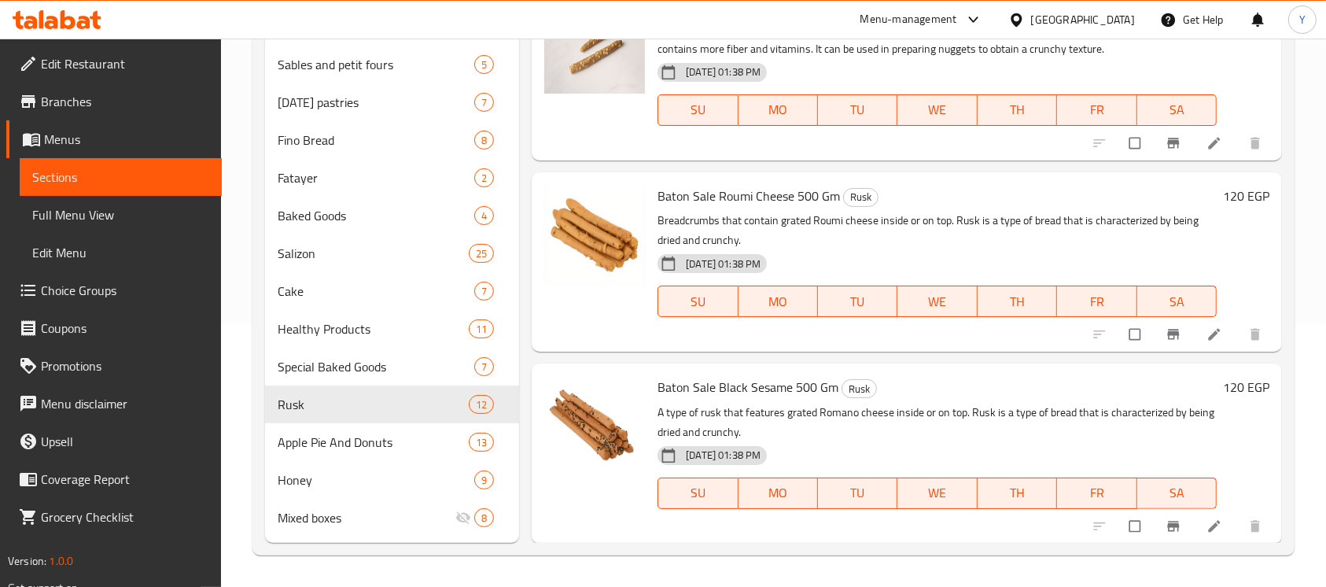
type input "[PERSON_NAME]"
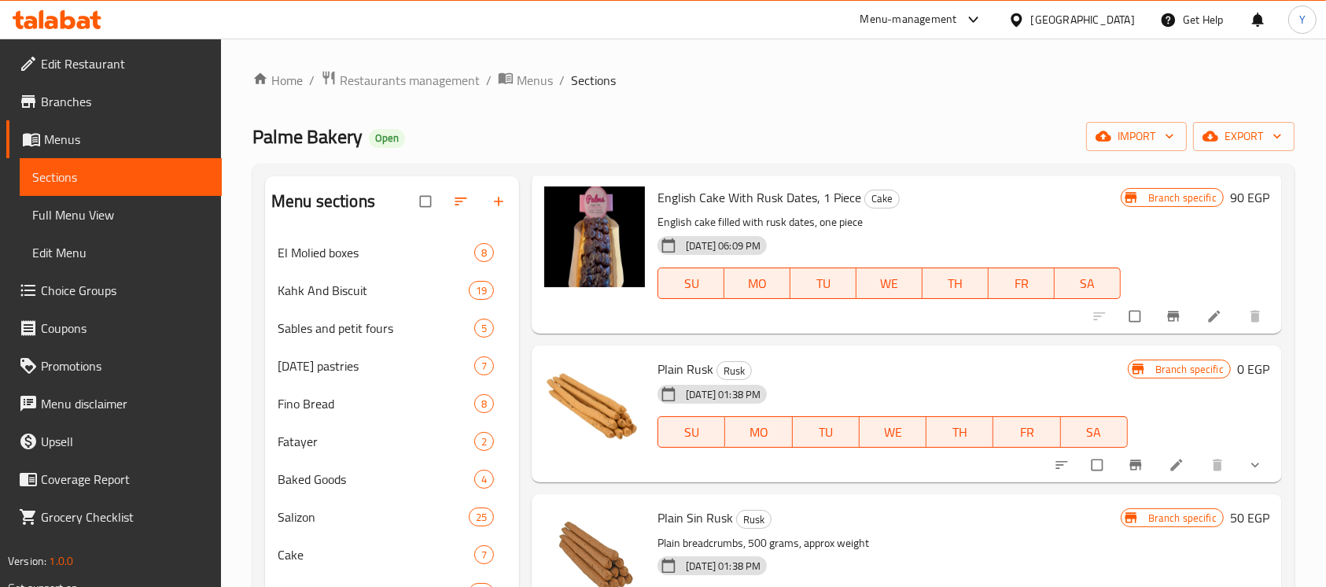
scroll to position [0, 0]
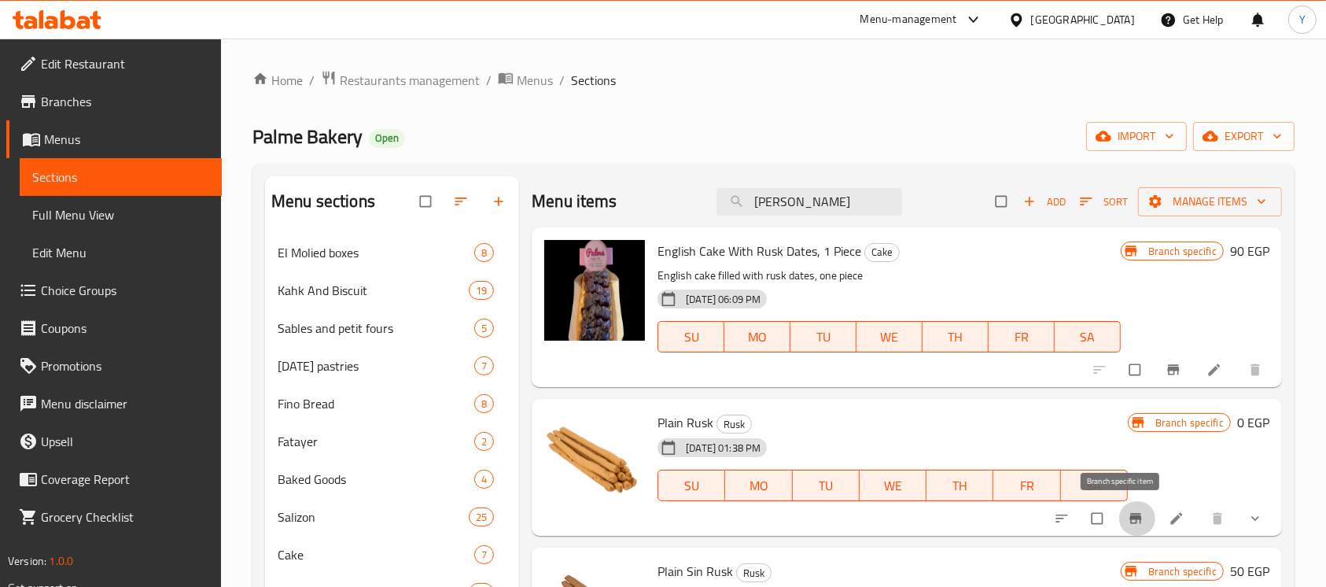
click at [1119, 529] on button "Branch-specific-item" at bounding box center [1138, 518] width 38 height 35
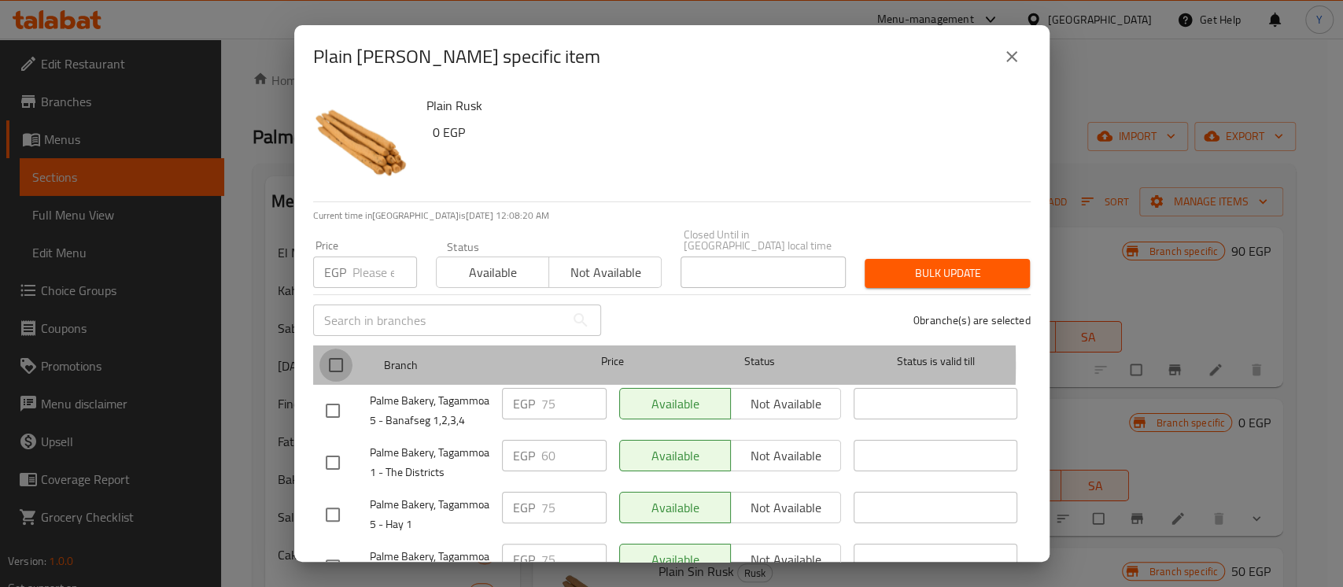
click at [340, 353] on input "checkbox" at bounding box center [335, 364] width 33 height 33
checkbox input "true"
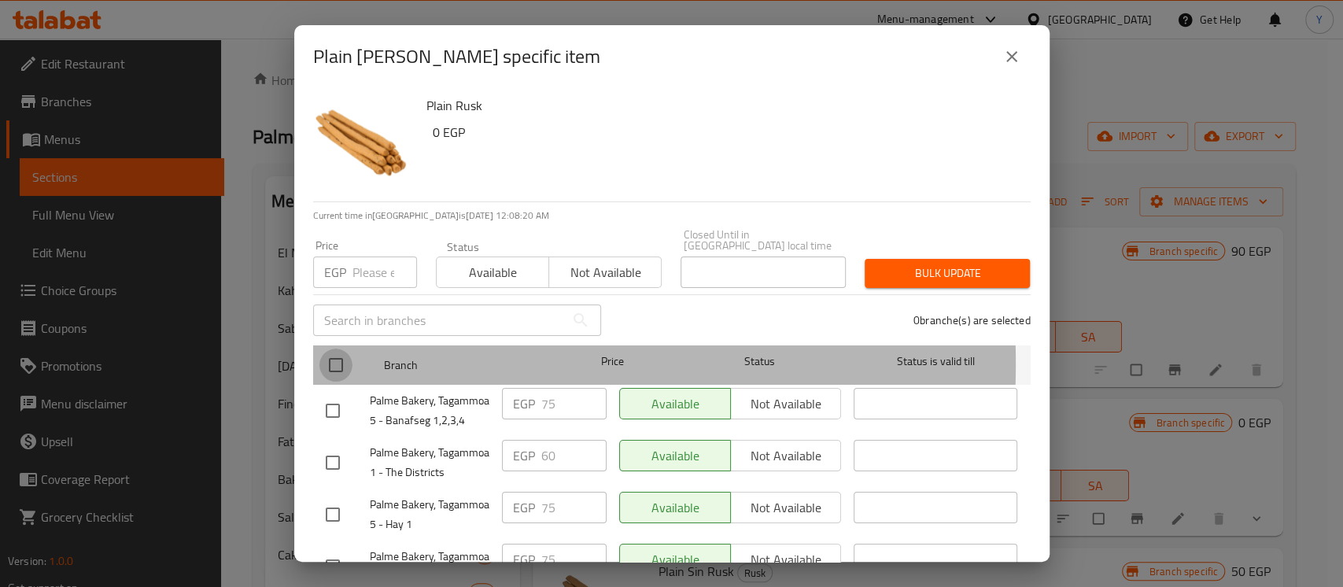
checkbox input "true"
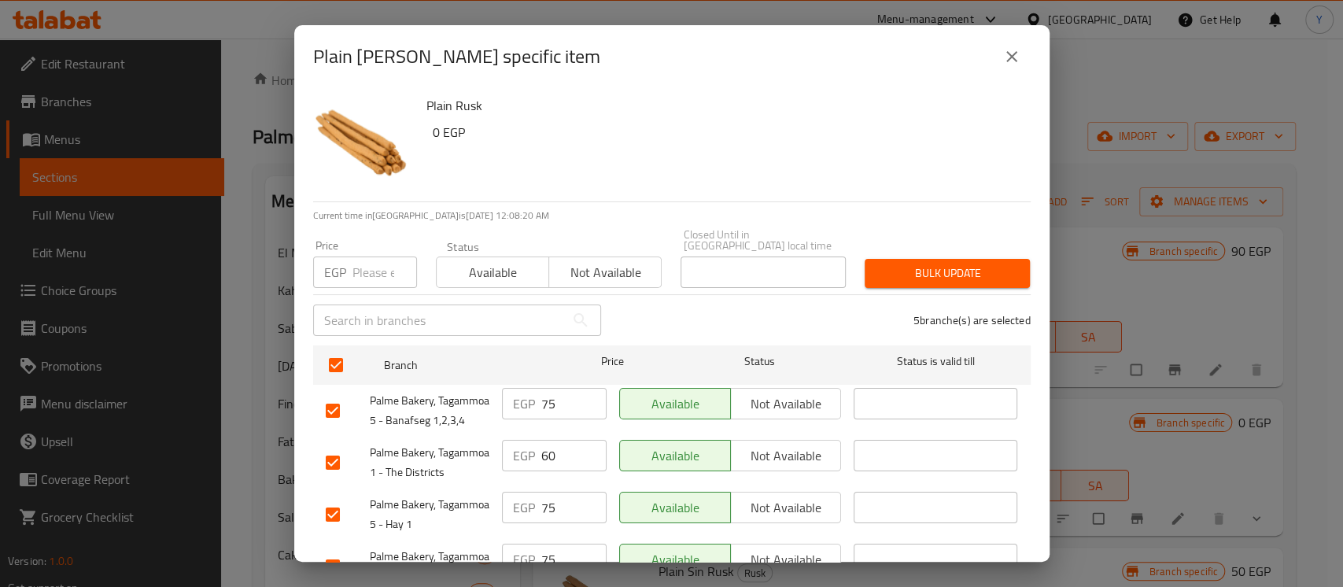
click at [368, 267] on input "number" at bounding box center [384, 271] width 65 height 31
type input "0"
click at [900, 264] on span "Bulk update" at bounding box center [947, 274] width 140 height 20
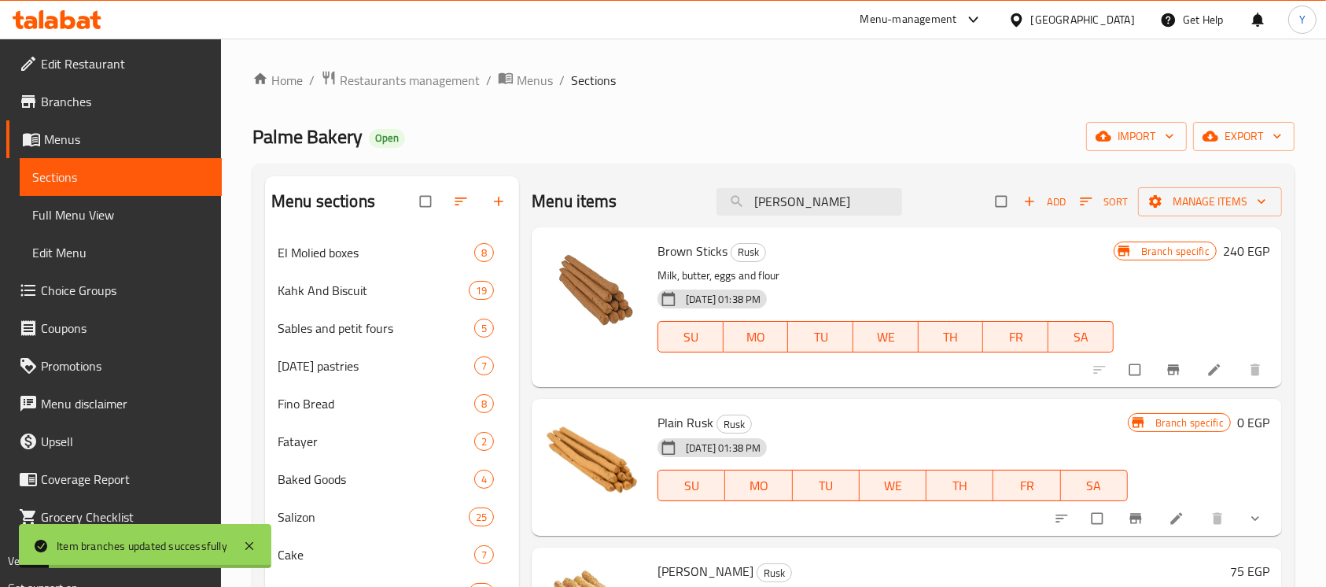
click at [1238, 516] on button "show more" at bounding box center [1257, 518] width 38 height 35
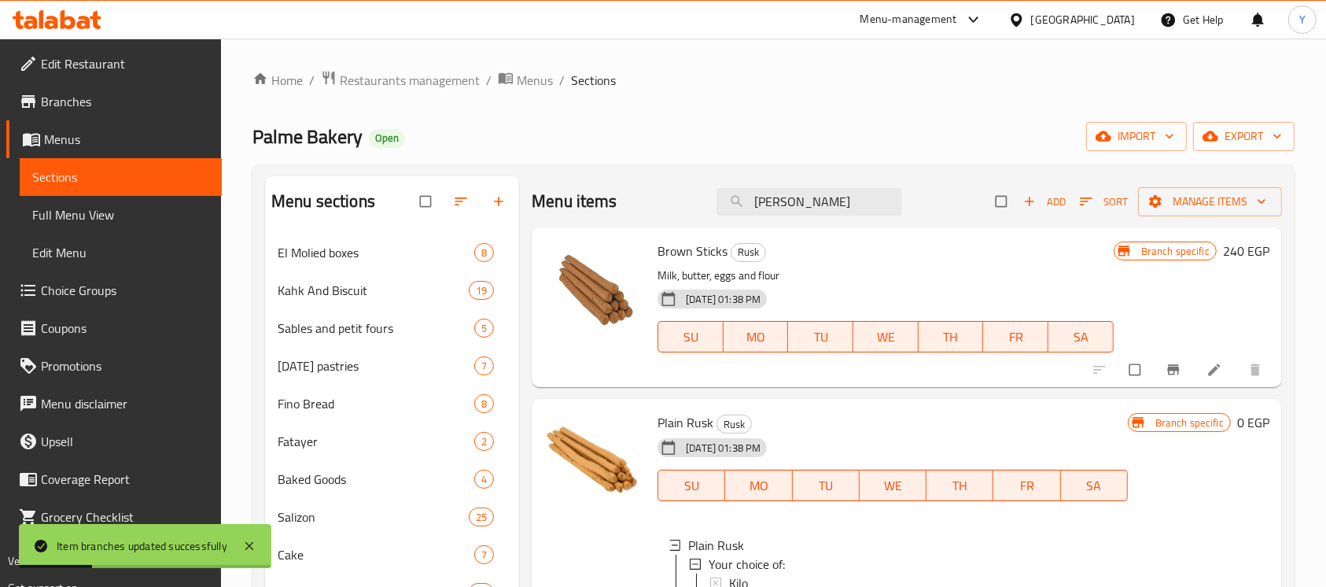
drag, startPoint x: 1289, startPoint y: 304, endPoint x: 1284, endPoint y: 336, distance: 32.7
click at [1284, 336] on div "Menu sections El Molied boxes 8 Kahk And Biscuit 19 Sables and petit fours 5 [D…" at bounding box center [774, 491] width 1042 height 655
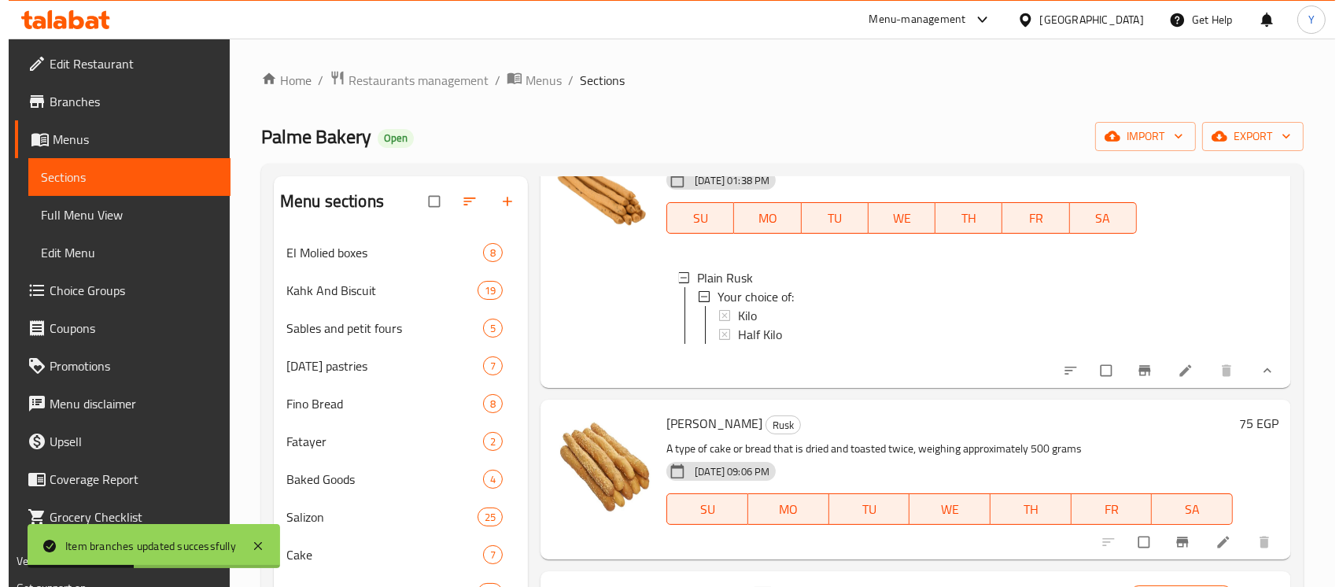
scroll to position [309, 0]
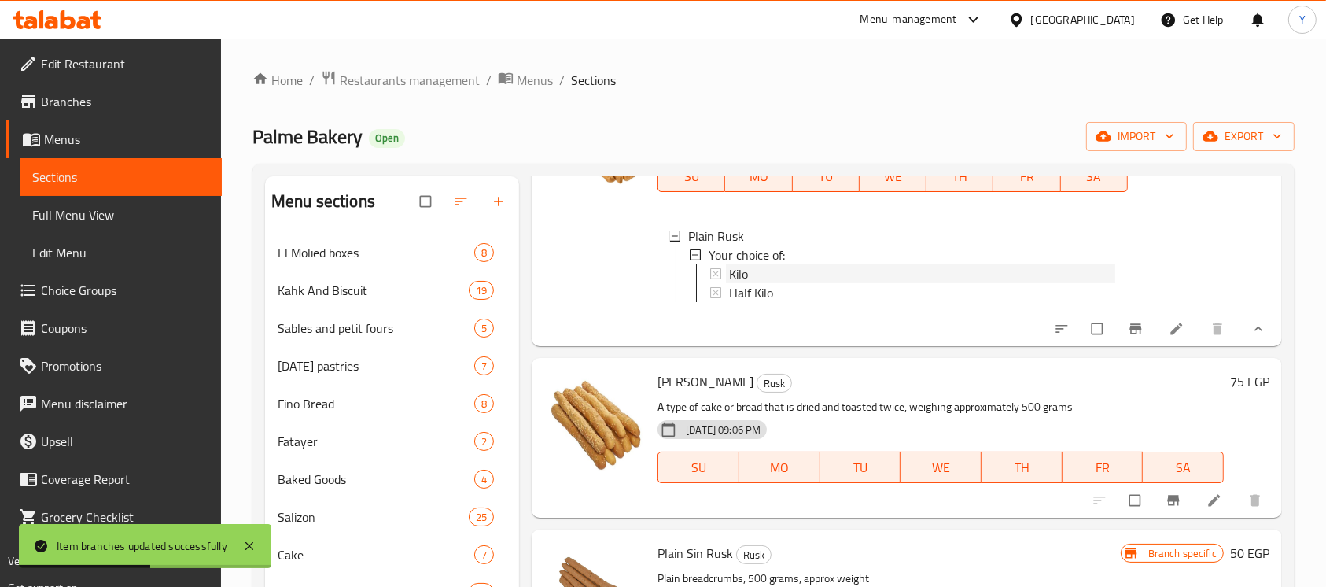
click at [865, 264] on div "Kilo" at bounding box center [921, 273] width 385 height 19
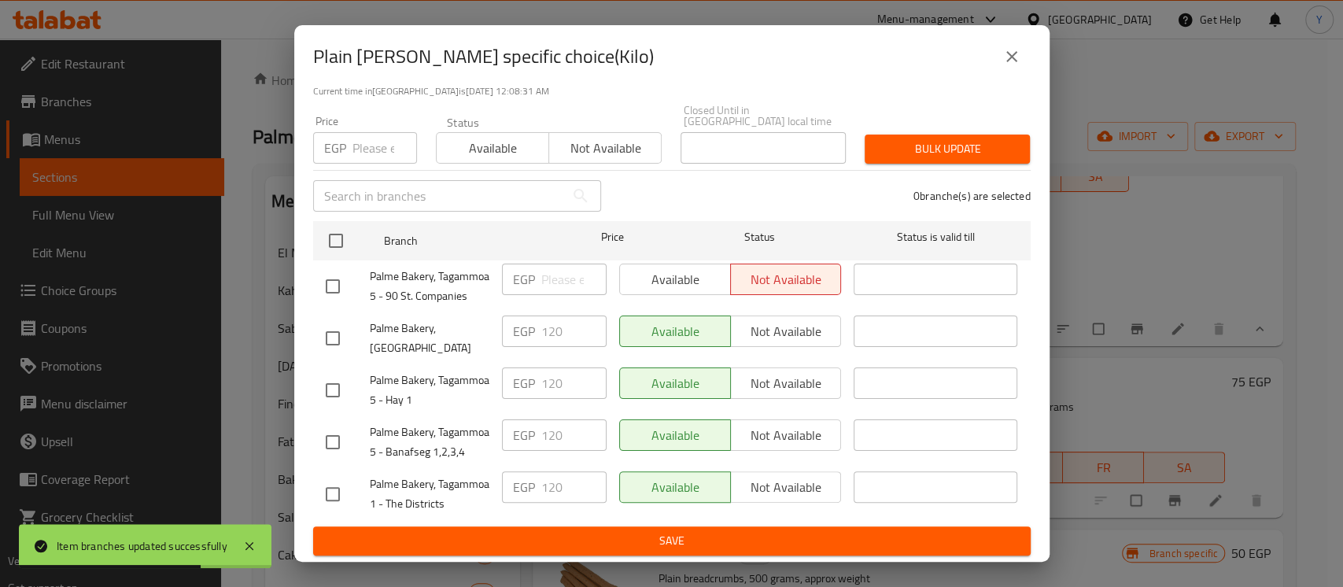
scroll to position [171, 0]
click at [1016, 59] on icon "close" at bounding box center [1011, 56] width 19 height 19
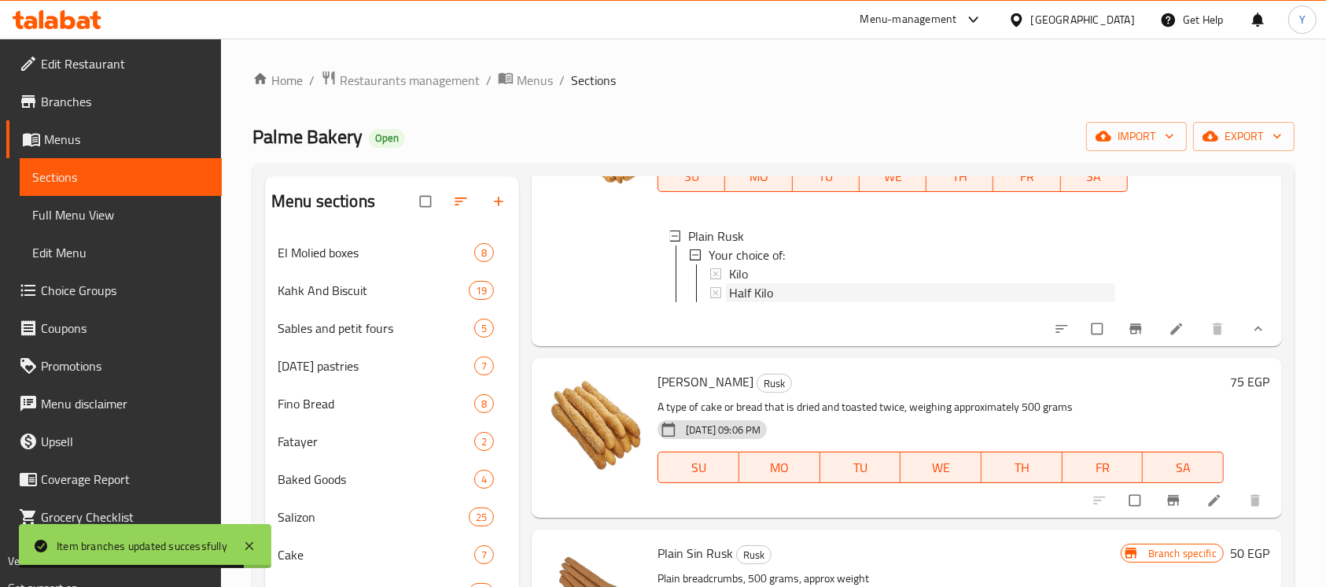
click at [838, 286] on div "Half Kilo" at bounding box center [921, 292] width 385 height 19
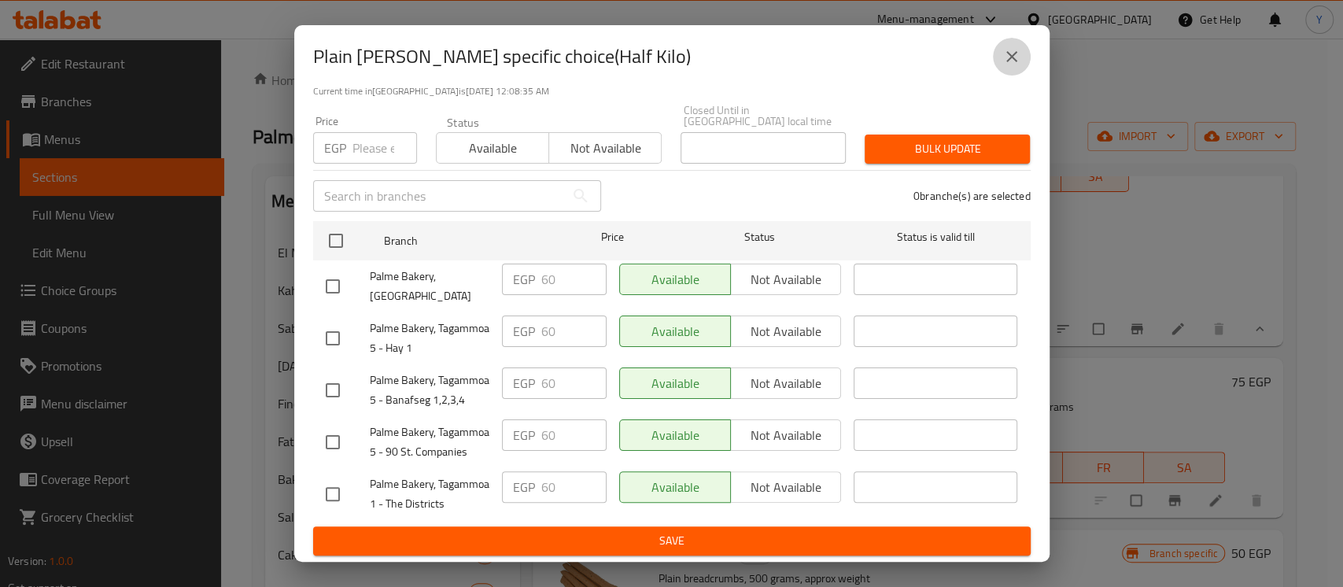
click at [1005, 55] on icon "close" at bounding box center [1011, 56] width 19 height 19
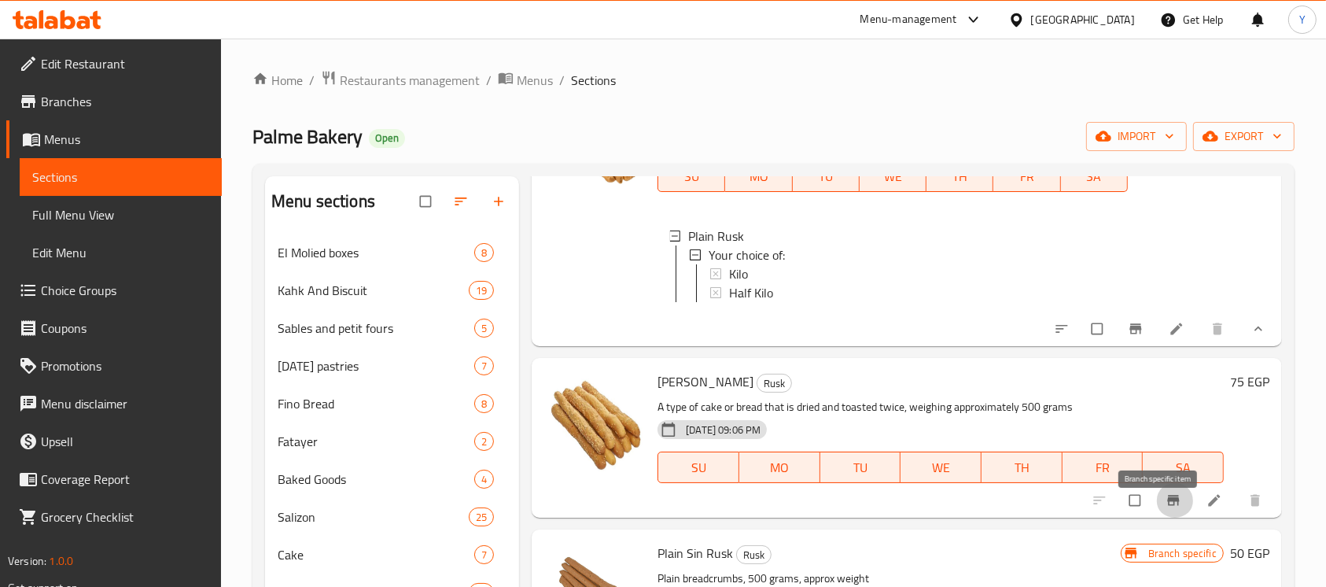
click at [1156, 518] on button "Branch-specific-item" at bounding box center [1175, 500] width 38 height 35
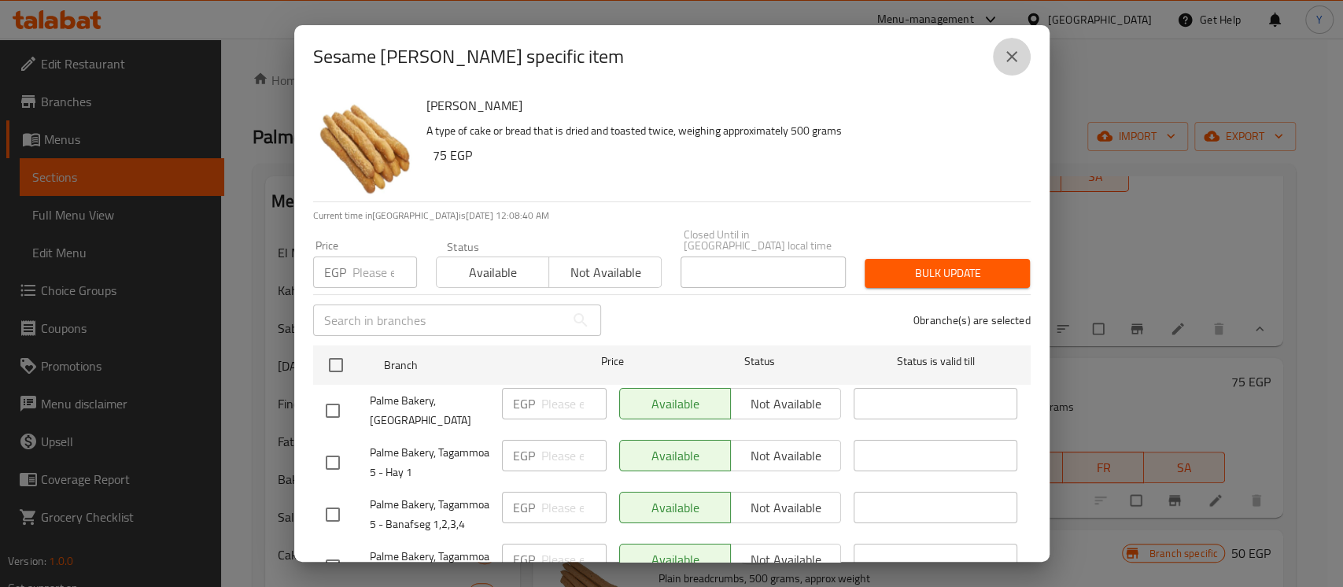
click at [1017, 48] on icon "close" at bounding box center [1011, 56] width 19 height 19
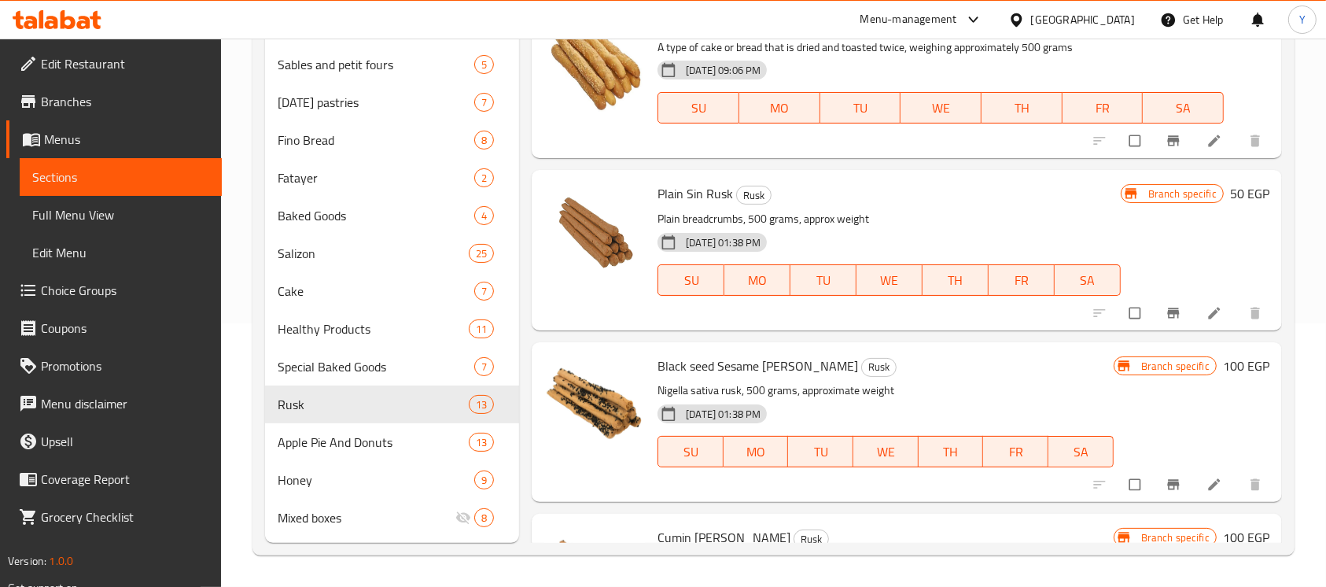
scroll to position [433, 0]
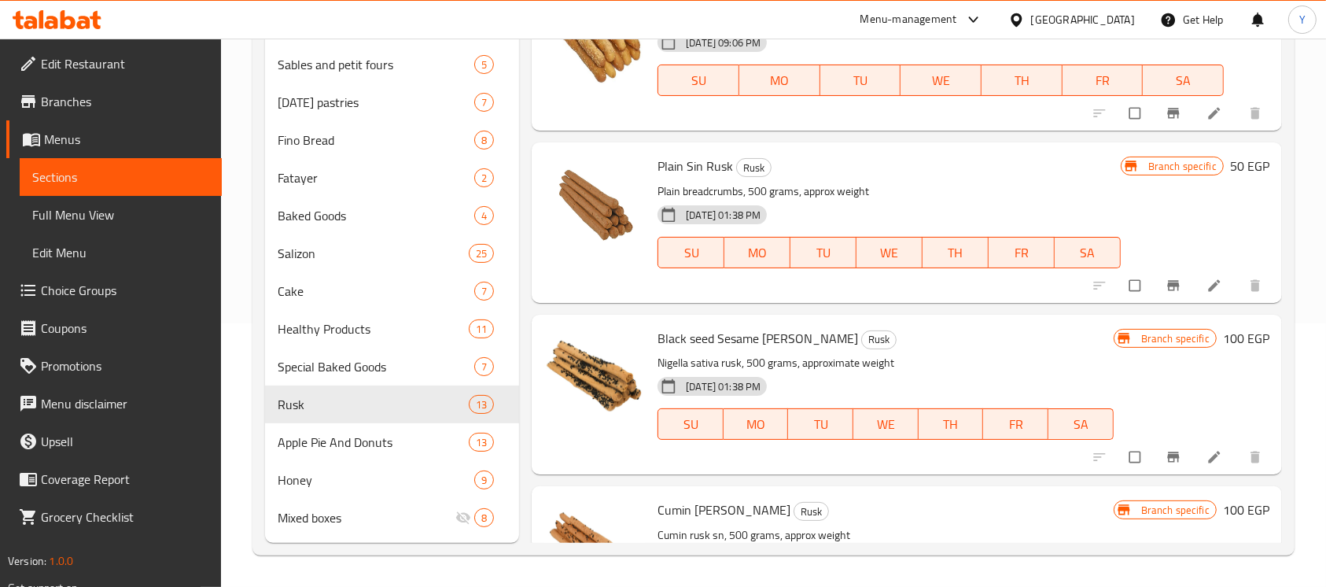
click at [1273, 544] on div "Menu sections El Molied boxes 8 Kahk And Biscuit 19 Sables and petit fours 5 [D…" at bounding box center [774, 227] width 1042 height 655
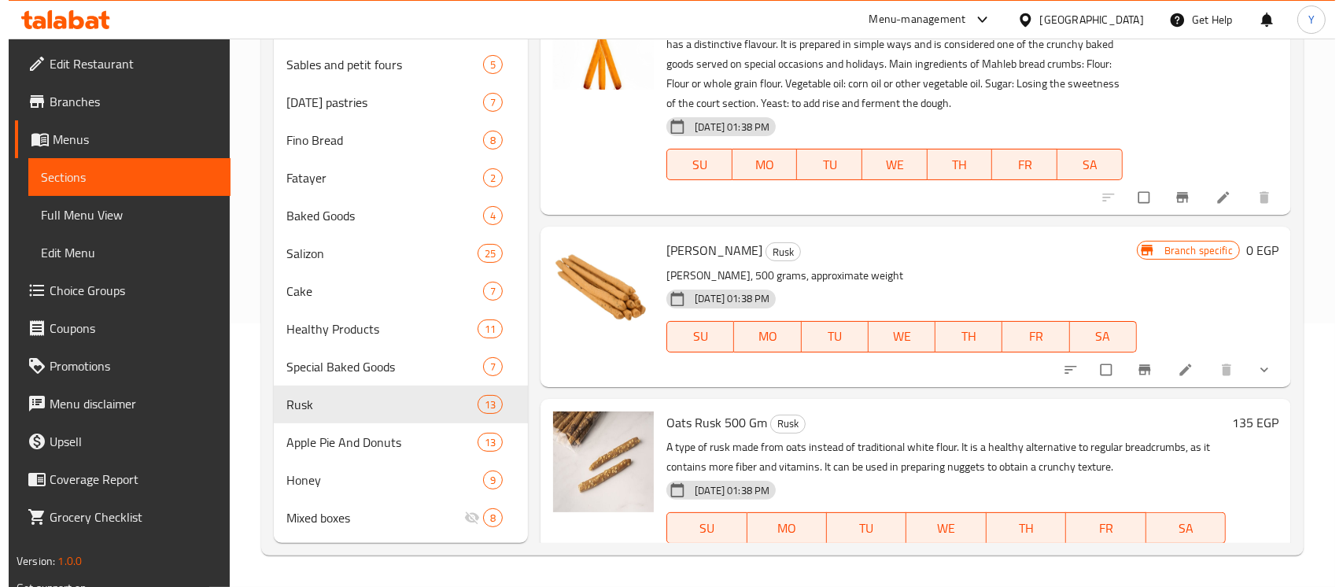
scroll to position [1193, 0]
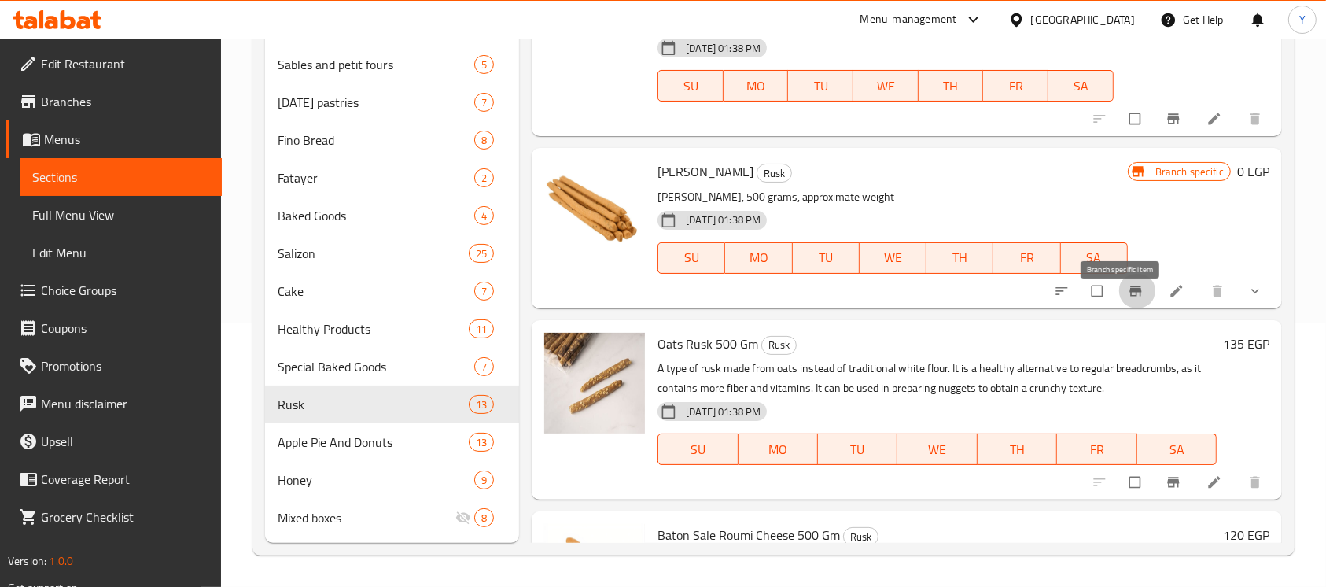
click at [1132, 305] on button "Branch-specific-item" at bounding box center [1138, 291] width 38 height 35
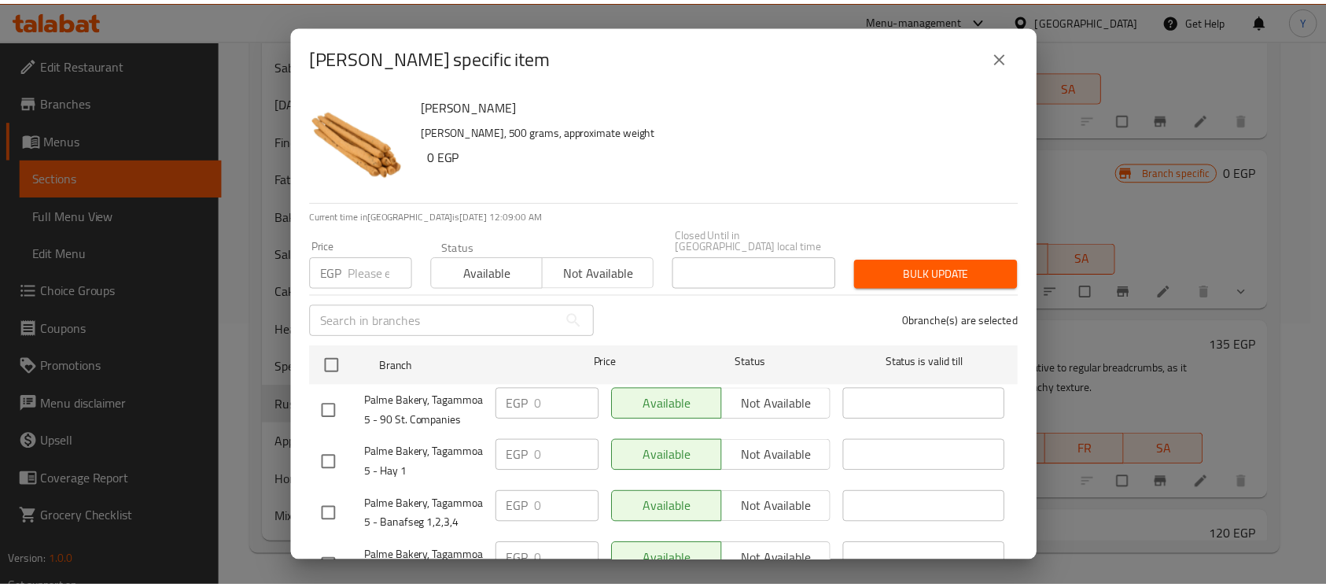
scroll to position [171, 0]
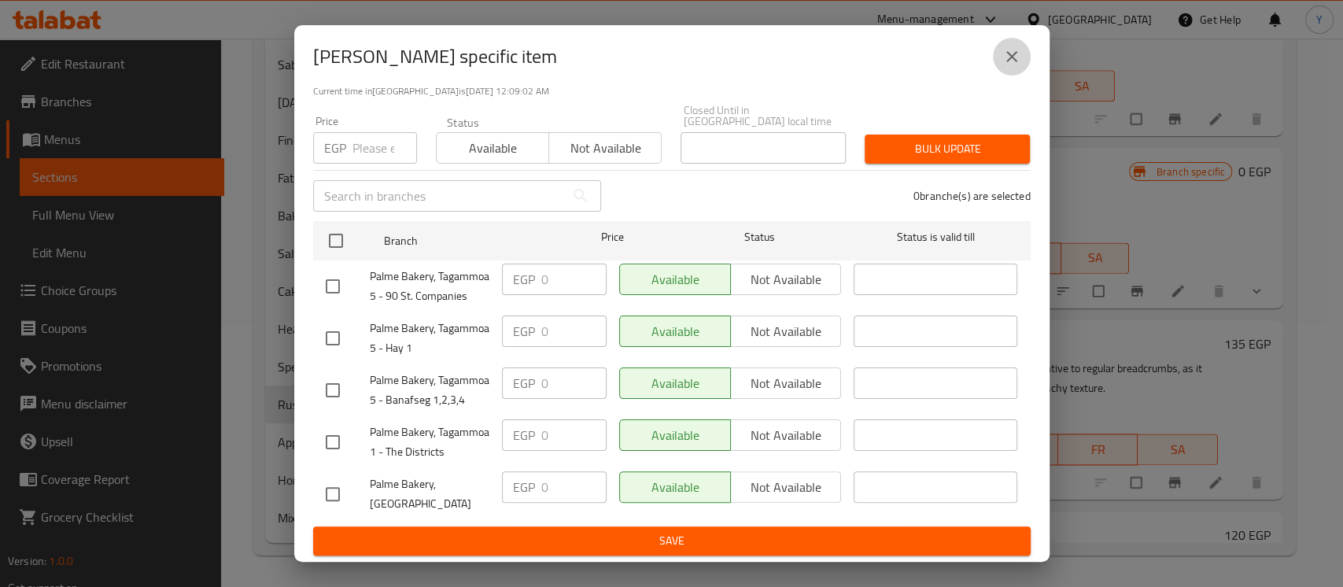
click at [1027, 55] on button "close" at bounding box center [1012, 57] width 38 height 38
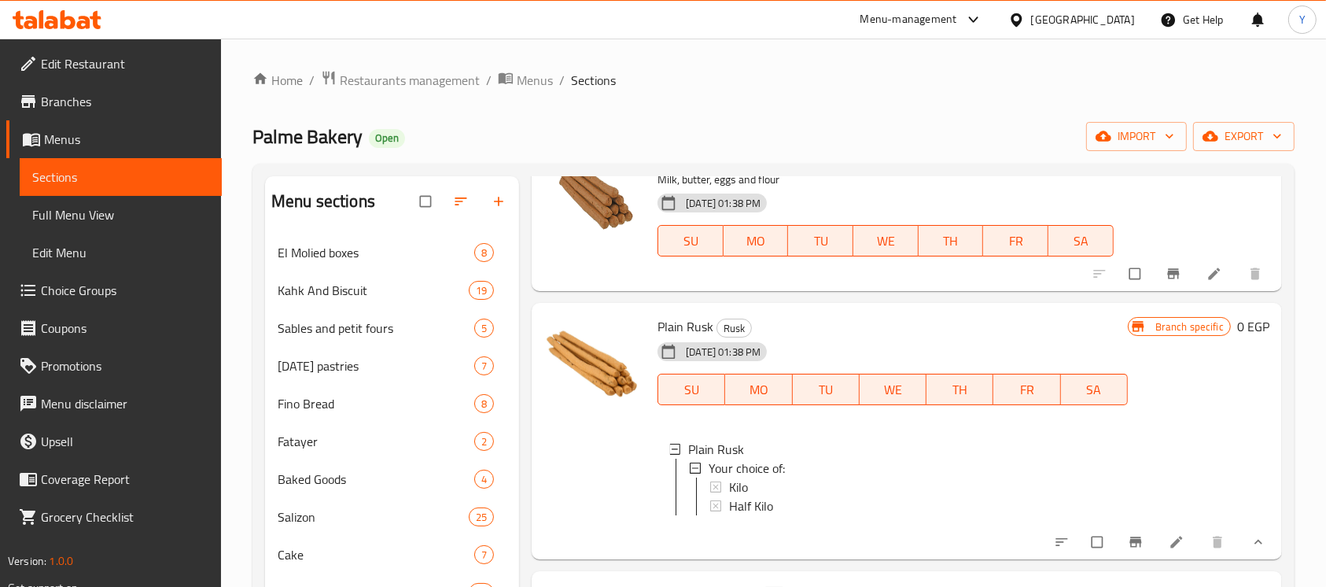
scroll to position [0, 0]
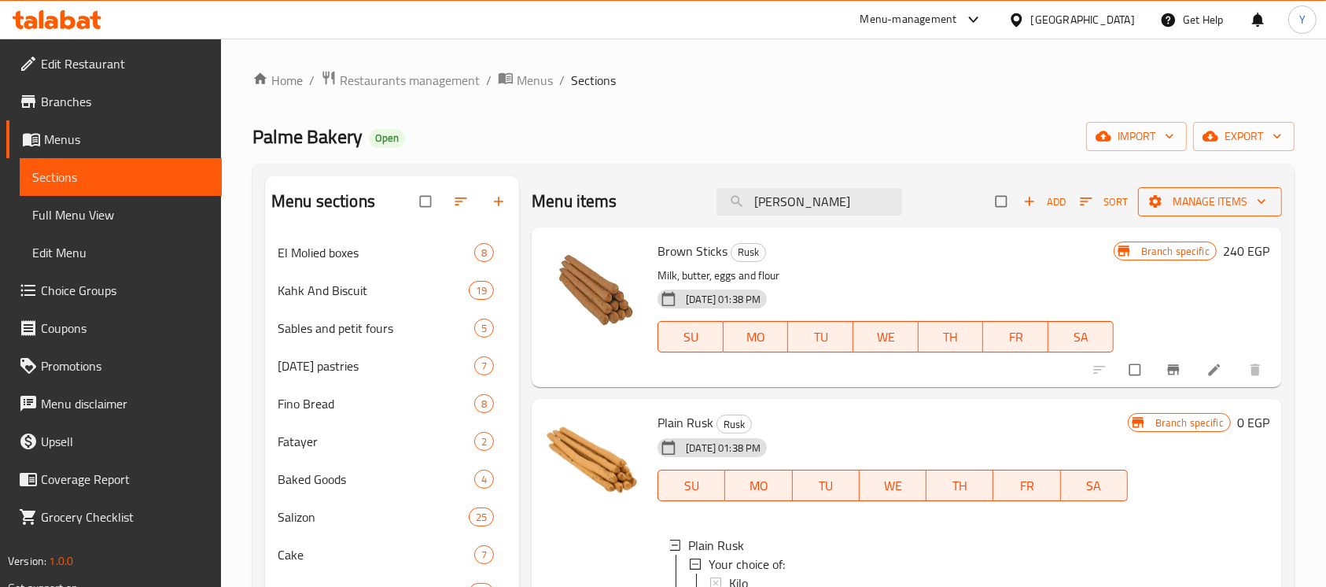
click at [1222, 202] on span "Manage items" at bounding box center [1210, 202] width 119 height 20
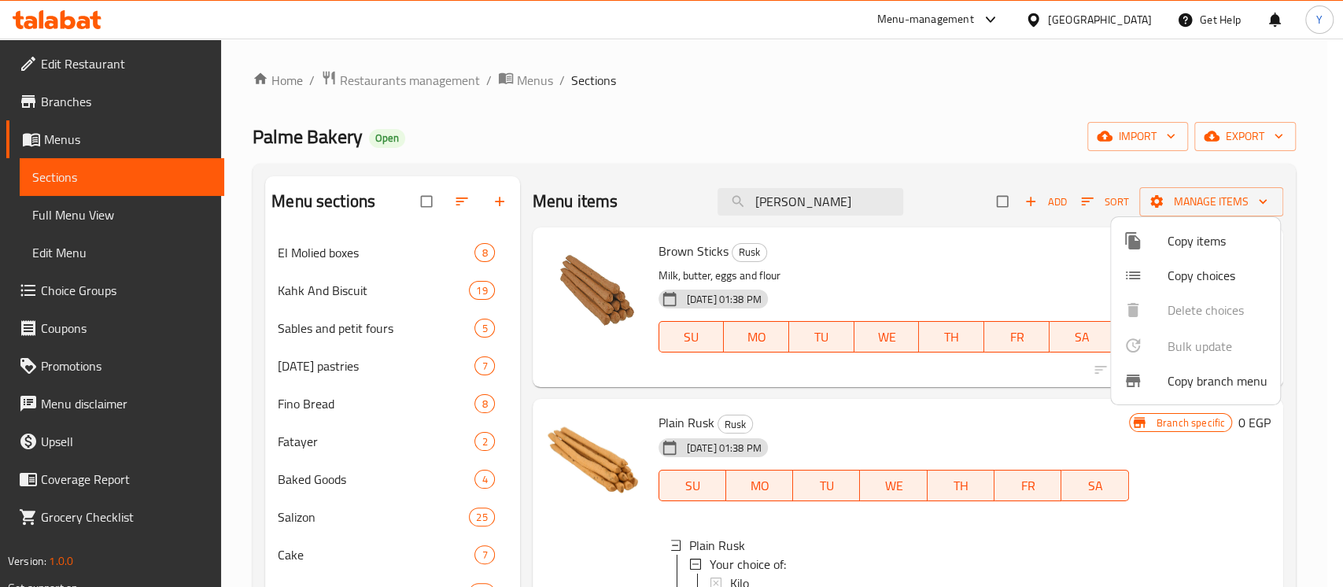
click at [1233, 146] on div at bounding box center [671, 293] width 1343 height 587
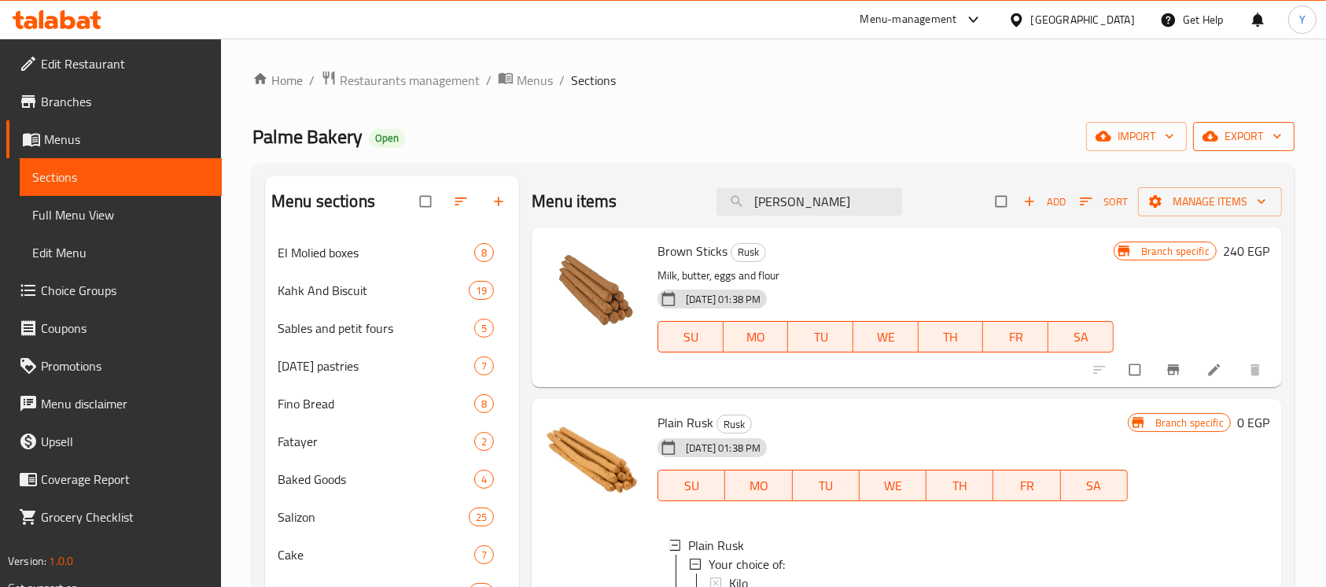
click at [1233, 143] on span "export" at bounding box center [1244, 137] width 76 height 20
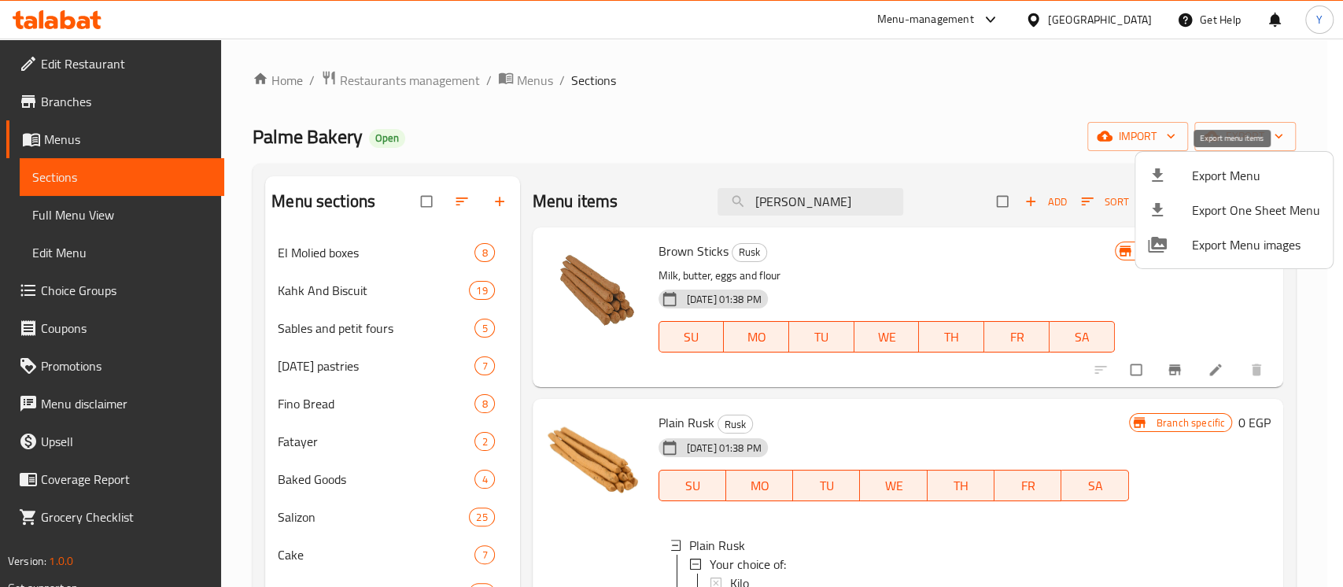
click at [1189, 173] on div at bounding box center [1170, 175] width 44 height 19
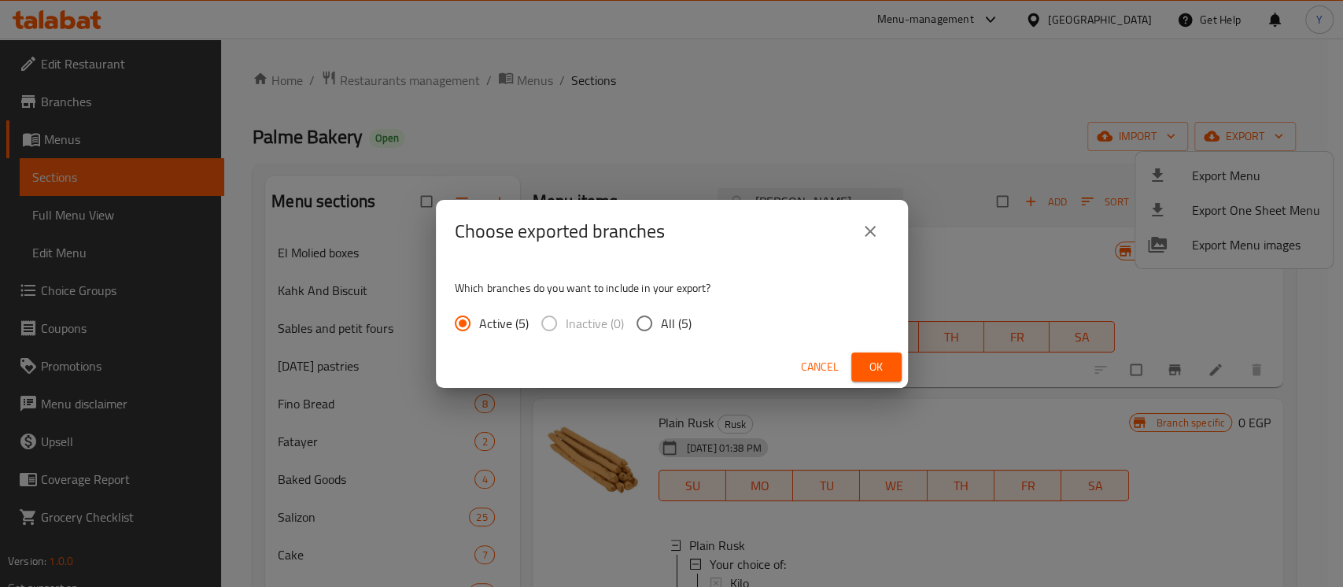
drag, startPoint x: 673, startPoint y: 326, endPoint x: 858, endPoint y: 362, distance: 188.2
click at [675, 326] on span "All (5)" at bounding box center [676, 323] width 31 height 19
drag, startPoint x: 647, startPoint y: 320, endPoint x: 706, endPoint y: 331, distance: 60.8
click at [648, 322] on input "All (5)" at bounding box center [644, 323] width 33 height 33
radio input "true"
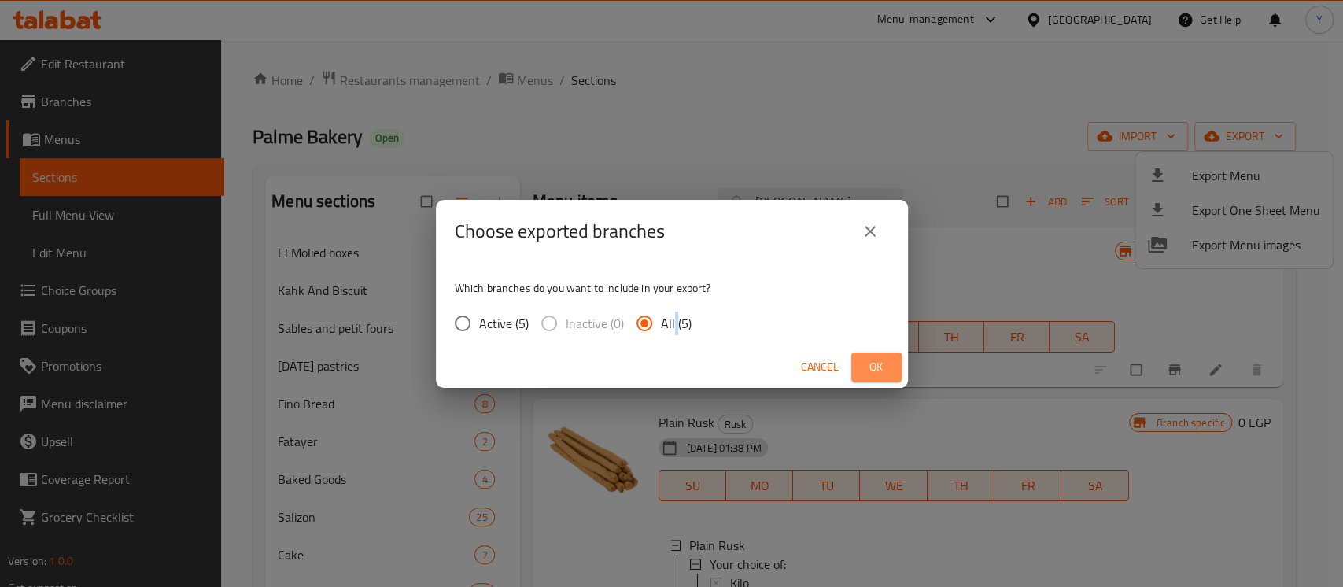
click at [870, 371] on span "Ok" at bounding box center [876, 367] width 25 height 20
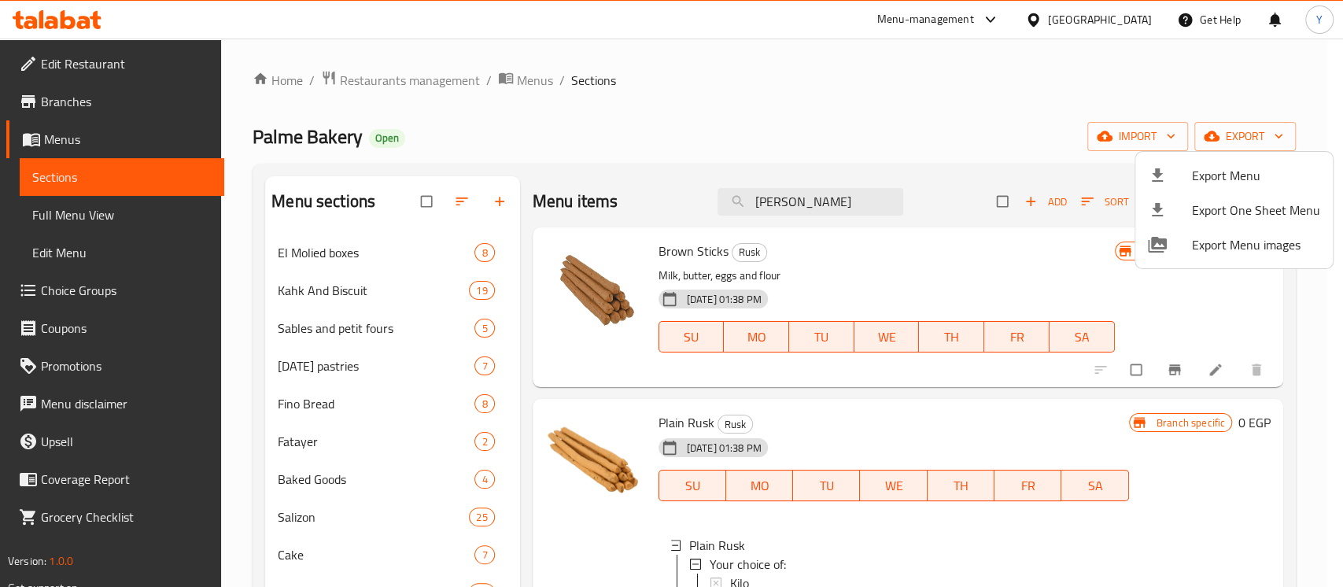
click at [155, 68] on div at bounding box center [671, 293] width 1343 height 587
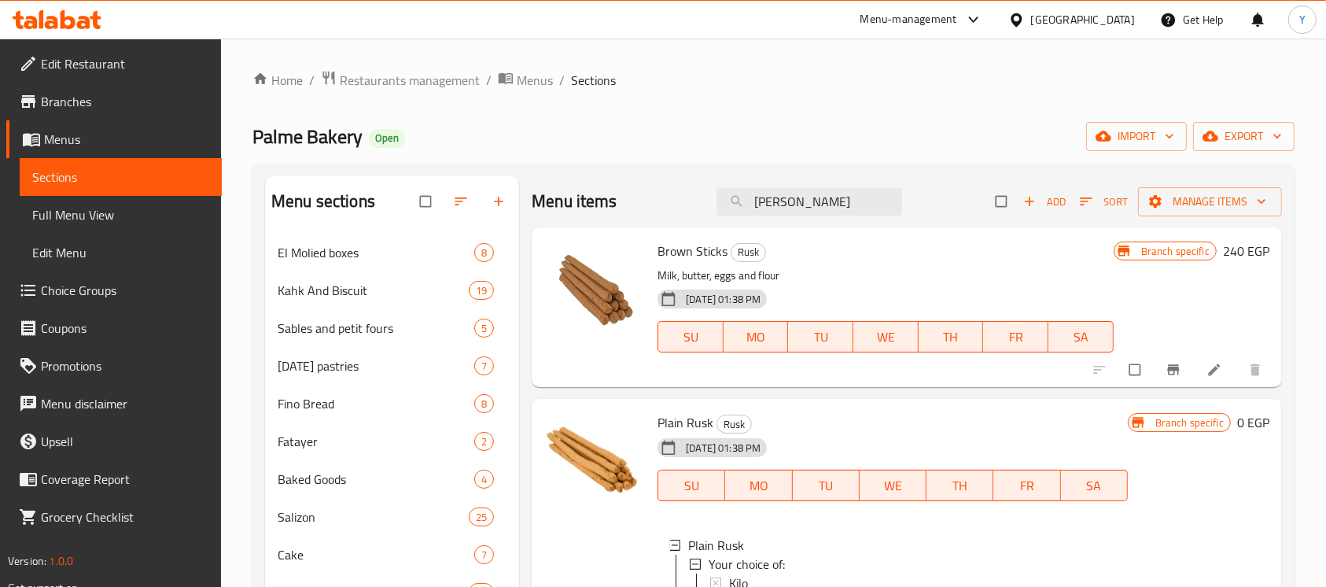
click at [147, 65] on span "Edit Restaurant" at bounding box center [125, 63] width 168 height 19
